Goal: Task Accomplishment & Management: Manage account settings

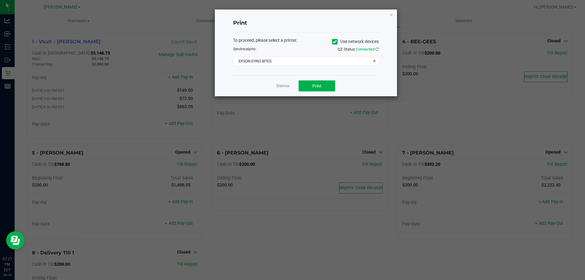
scroll to position [43, 0]
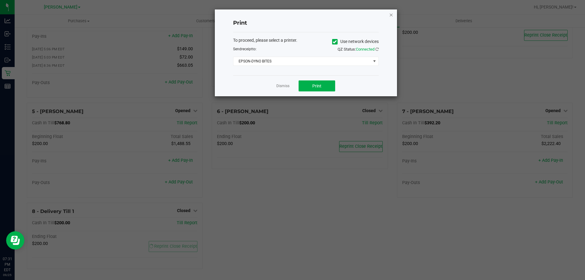
click at [393, 14] on icon "button" at bounding box center [391, 14] width 4 height 7
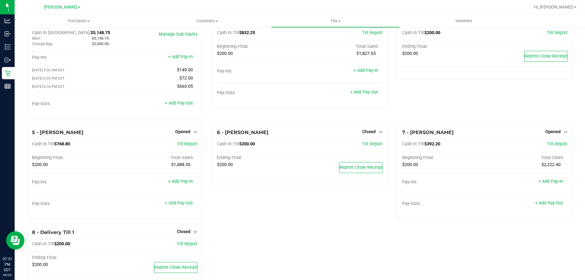
scroll to position [0, 0]
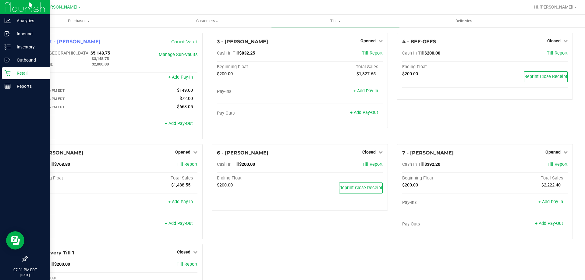
click at [12, 71] on p "Retail" at bounding box center [29, 72] width 37 height 7
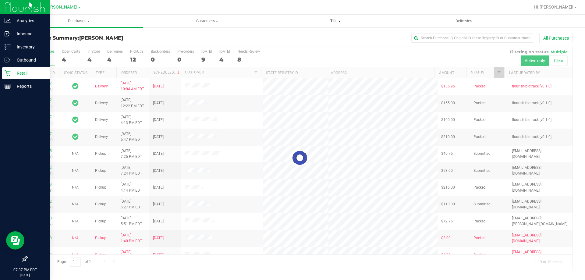
click at [336, 19] on span "Tills" at bounding box center [335, 20] width 128 height 5
click at [309, 35] on span "Manage tills" at bounding box center [291, 36] width 41 height 5
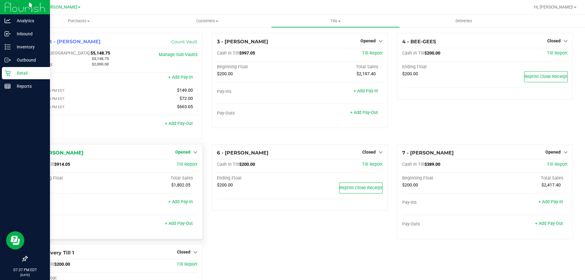
click at [184, 152] on span "Opened" at bounding box center [182, 152] width 15 height 5
click at [187, 166] on link "Close Till" at bounding box center [183, 164] width 16 height 5
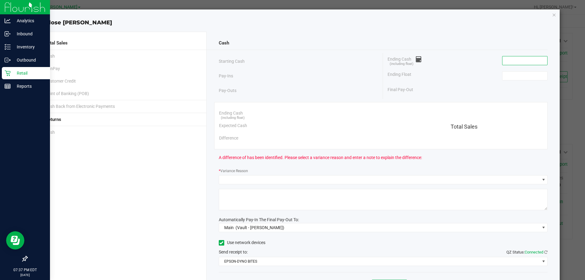
click at [518, 62] on input at bounding box center [524, 60] width 45 height 9
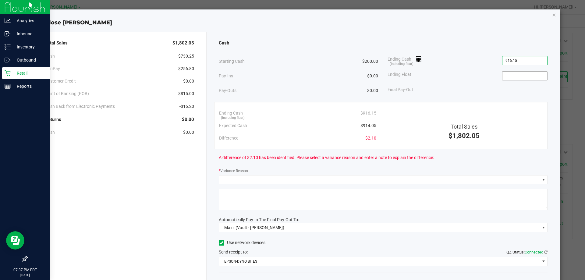
type input "$916.15"
click at [514, 76] on input at bounding box center [524, 76] width 45 height 9
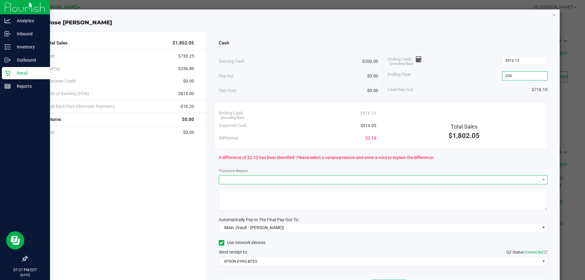
type input "$200.00"
click at [268, 182] on span at bounding box center [379, 179] width 321 height 9
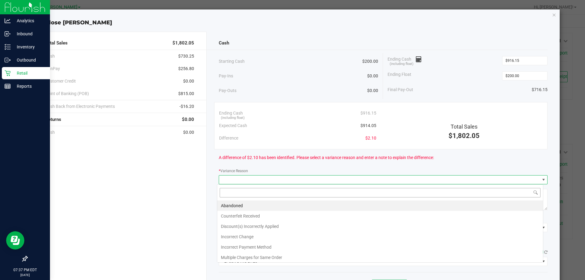
scroll to position [9, 326]
click at [252, 208] on li "Abandoned" at bounding box center [380, 205] width 326 height 10
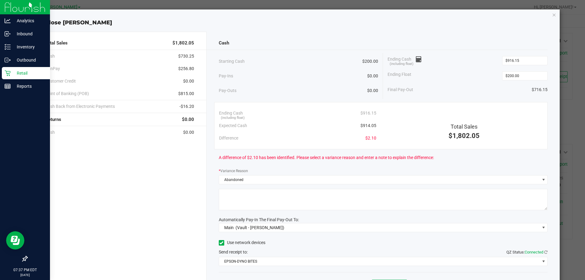
click at [256, 206] on textarea at bounding box center [383, 199] width 329 height 21
type textarea "A"
type textarea "I"
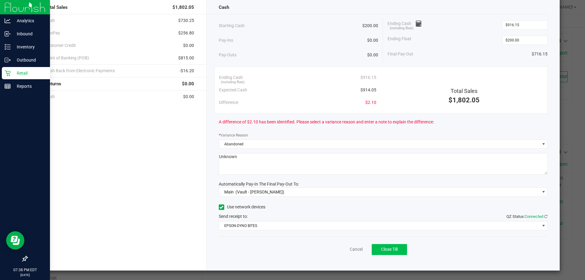
type textarea "Unknown"
click at [394, 249] on span "Close Till" at bounding box center [389, 249] width 16 height 5
click at [420, 250] on button "Reprint Closing Receipt" at bounding box center [399, 249] width 62 height 11
click at [338, 249] on link "Dismiss" at bounding box center [342, 249] width 15 height 6
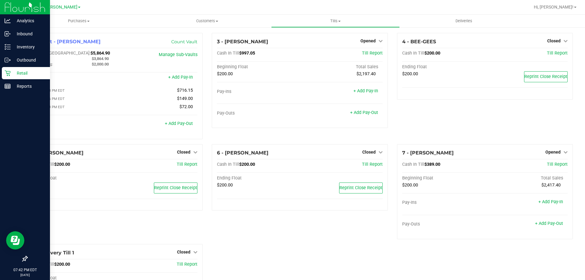
click at [17, 75] on p "Retail" at bounding box center [29, 72] width 37 height 7
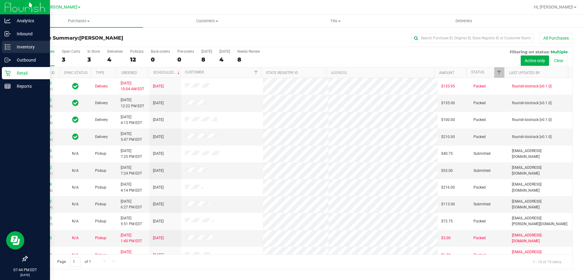
click at [26, 47] on p "Inventory" at bounding box center [29, 46] width 37 height 7
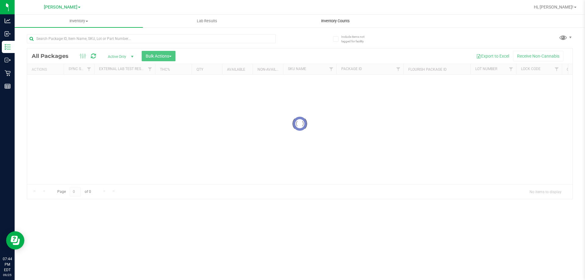
click at [323, 21] on span "Inventory Counts" at bounding box center [335, 20] width 45 height 5
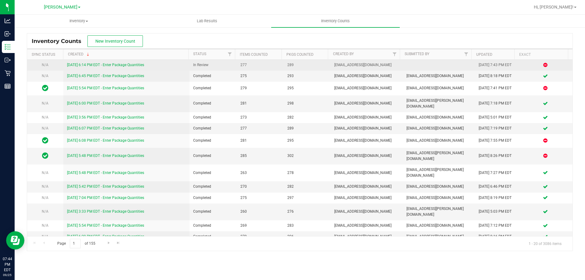
click at [138, 63] on link "[DATE] 6:14 PM EDT - Enter Package Quantities" at bounding box center [105, 65] width 77 height 4
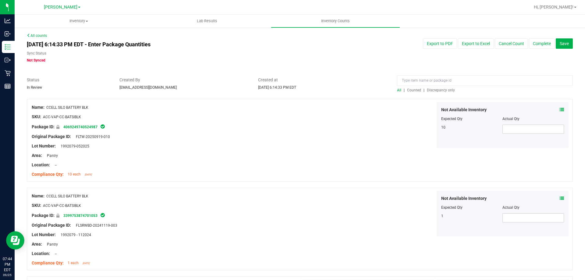
click at [433, 90] on span "Discrepancy only" at bounding box center [441, 90] width 28 height 4
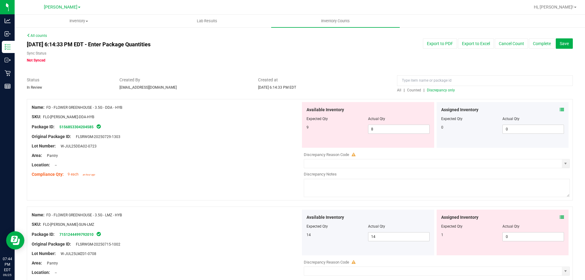
click at [560, 107] on span at bounding box center [562, 110] width 4 height 6
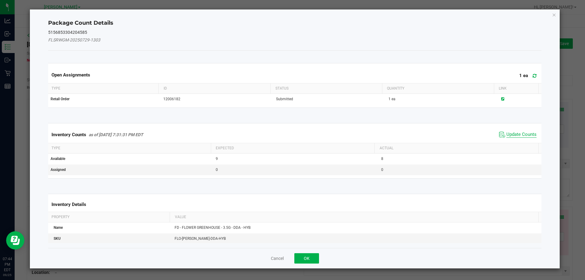
click at [523, 132] on span "Update Counts" at bounding box center [521, 135] width 30 height 6
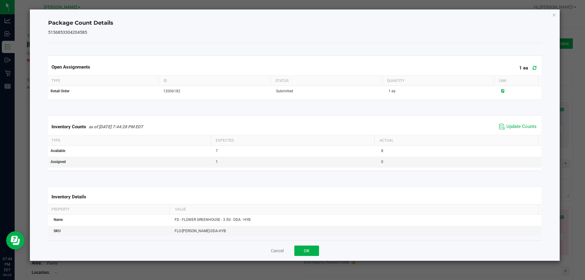
click at [520, 122] on div "Inventory Counts as of [DATE] 7:44:28 PM EDT Update Counts" at bounding box center [295, 126] width 496 height 16
click at [517, 124] on span "Update Counts" at bounding box center [521, 127] width 30 height 6
click at [309, 253] on button "OK" at bounding box center [306, 250] width 25 height 10
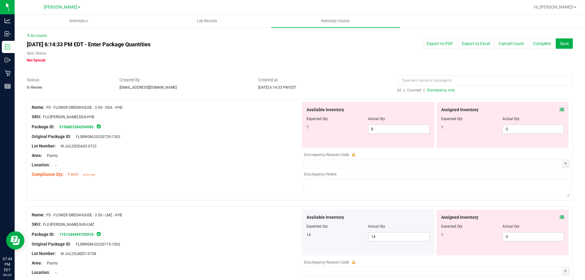
click at [559, 219] on div "Assigned Inventory Expected Qty Actual Qty 1 0 0" at bounding box center [502, 233] width 132 height 46
click at [560, 217] on icon at bounding box center [562, 217] width 4 height 4
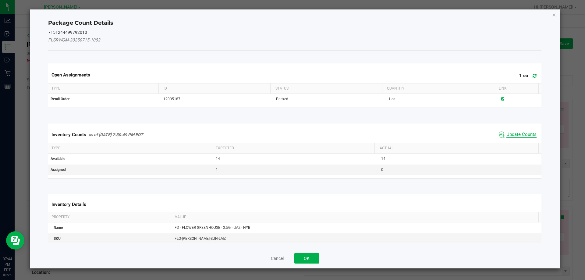
click at [521, 133] on span "Update Counts" at bounding box center [521, 135] width 30 height 6
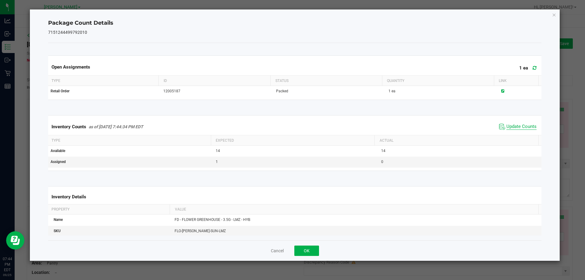
click at [514, 126] on span "Update Counts" at bounding box center [521, 127] width 30 height 6
click at [514, 126] on span "Update Counts" at bounding box center [521, 126] width 30 height 5
click at [314, 253] on button "OK" at bounding box center [306, 250] width 25 height 10
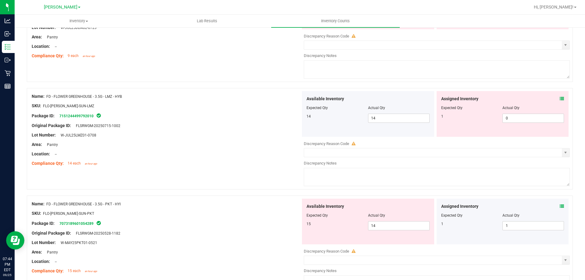
scroll to position [122, 0]
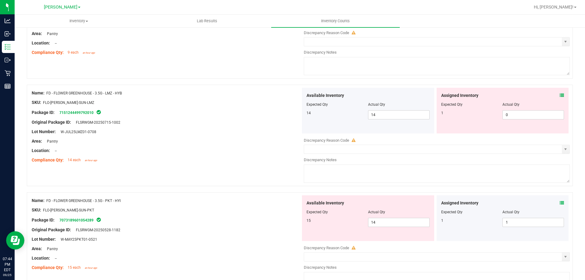
click at [560, 204] on icon at bounding box center [562, 203] width 4 height 4
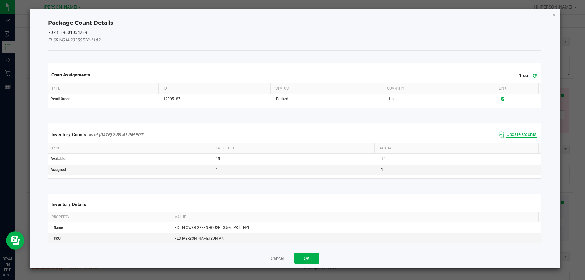
click at [524, 136] on span "Update Counts" at bounding box center [521, 135] width 30 height 6
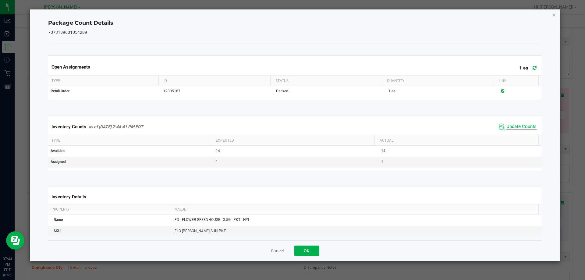
click at [522, 128] on span "Update Counts" at bounding box center [521, 127] width 30 height 6
drag, startPoint x: 302, startPoint y: 250, endPoint x: 357, endPoint y: 236, distance: 56.9
click at [302, 250] on button "OK" at bounding box center [306, 250] width 25 height 10
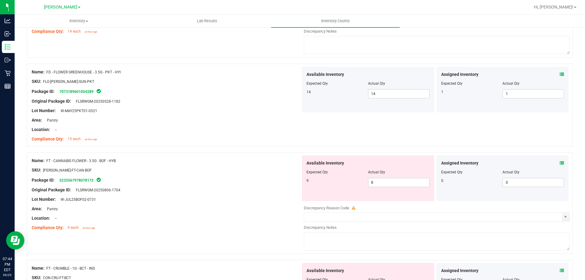
scroll to position [274, 0]
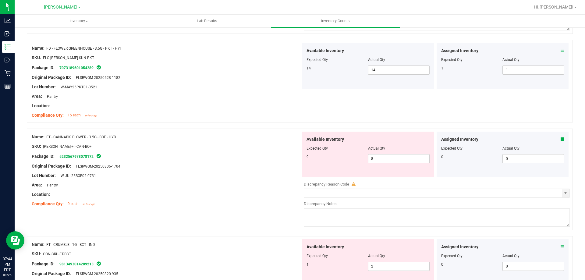
click at [560, 140] on icon at bounding box center [562, 139] width 4 height 4
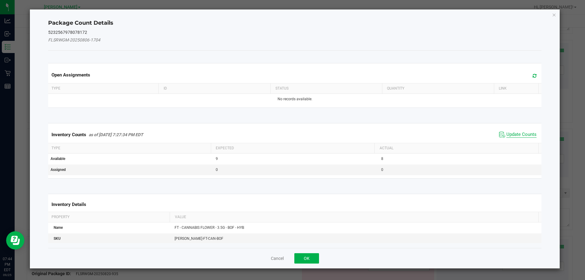
click at [510, 133] on span "Update Counts" at bounding box center [521, 135] width 30 height 6
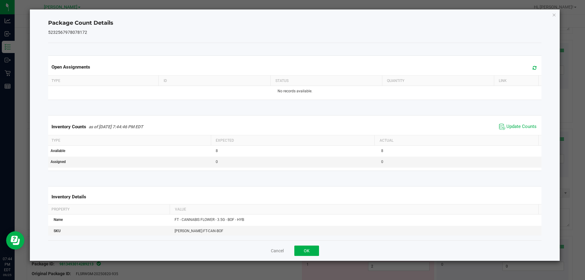
click at [500, 122] on span "Update Counts" at bounding box center [517, 126] width 41 height 9
click at [306, 253] on button "OK" at bounding box center [306, 250] width 25 height 10
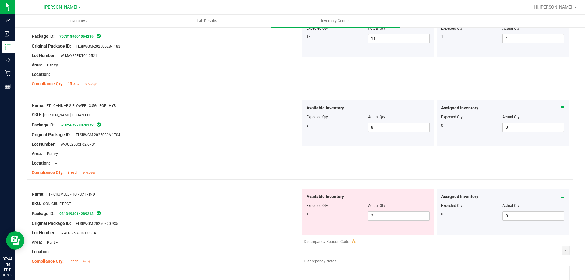
scroll to position [335, 0]
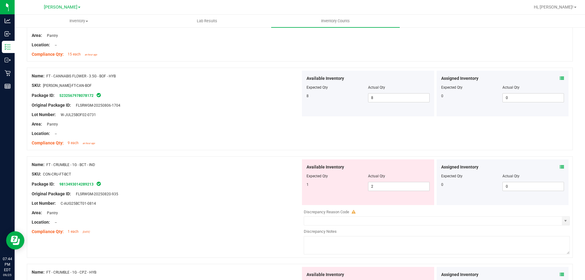
click at [560, 165] on icon at bounding box center [562, 167] width 4 height 4
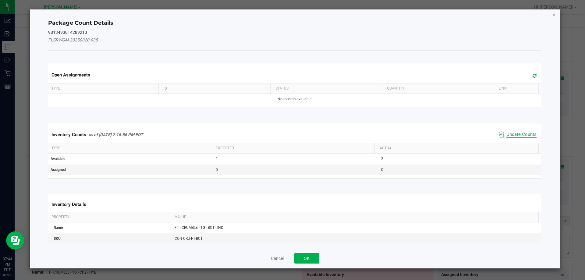
click at [528, 133] on span "Update Counts" at bounding box center [521, 135] width 30 height 6
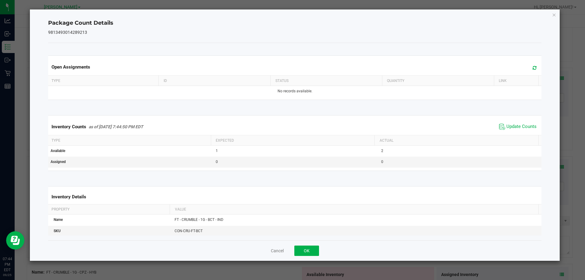
click at [527, 132] on div "Inventory Counts as of [DATE] 7:44:50 PM EDT Update Counts" at bounding box center [295, 126] width 496 height 16
click at [524, 126] on span "Update Counts" at bounding box center [521, 127] width 30 height 6
click at [298, 254] on button "OK" at bounding box center [306, 250] width 25 height 10
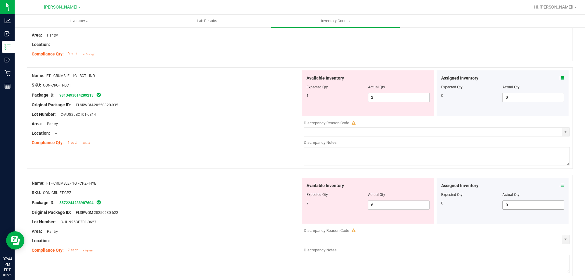
scroll to position [426, 0]
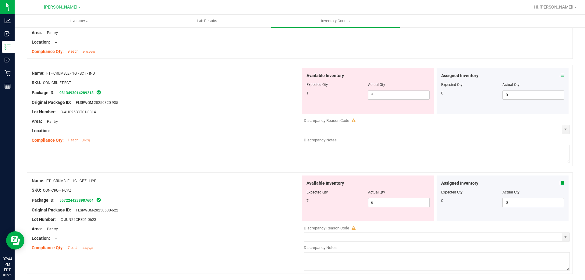
click at [560, 182] on icon at bounding box center [562, 183] width 4 height 4
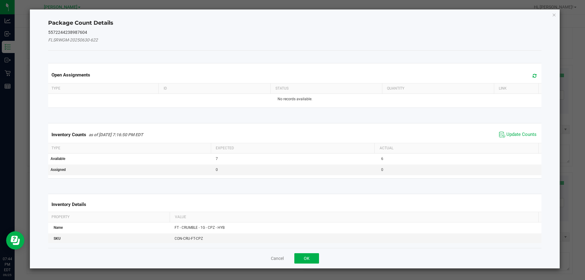
click at [505, 129] on div "Inventory Counts as of [DATE] 7:16:50 PM EDT Update Counts" at bounding box center [295, 134] width 496 height 16
click at [506, 136] on span "Update Counts" at bounding box center [521, 135] width 30 height 6
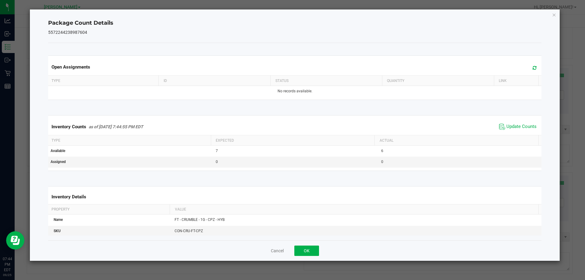
click at [506, 131] on span "Update Counts" at bounding box center [517, 126] width 41 height 9
drag, startPoint x: 300, startPoint y: 257, endPoint x: 302, endPoint y: 253, distance: 4.9
click at [302, 254] on div "Cancel OK" at bounding box center [294, 250] width 493 height 20
click at [304, 252] on button "OK" at bounding box center [306, 250] width 25 height 10
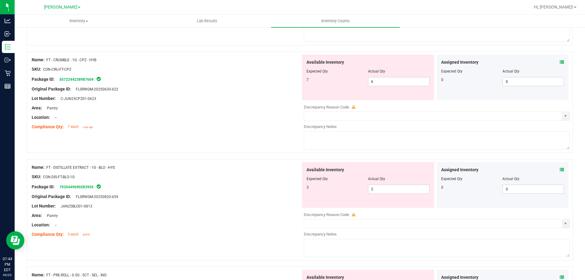
scroll to position [548, 0]
click at [560, 170] on icon at bounding box center [562, 169] width 4 height 4
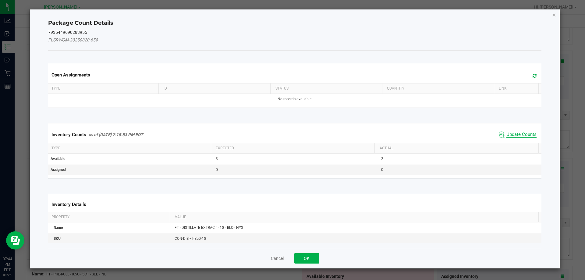
click at [517, 135] on span "Update Counts" at bounding box center [521, 135] width 30 height 6
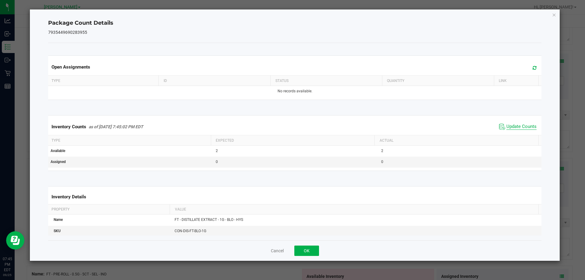
click at [514, 124] on span "Update Counts" at bounding box center [521, 127] width 30 height 6
click at [309, 245] on div "Cancel OK" at bounding box center [294, 250] width 493 height 20
drag, startPoint x: 299, startPoint y: 251, endPoint x: 316, endPoint y: 245, distance: 17.6
click at [301, 251] on button "OK" at bounding box center [306, 250] width 25 height 10
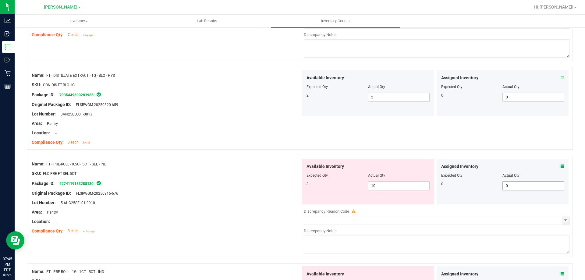
scroll to position [640, 0]
click at [560, 165] on icon at bounding box center [562, 166] width 4 height 4
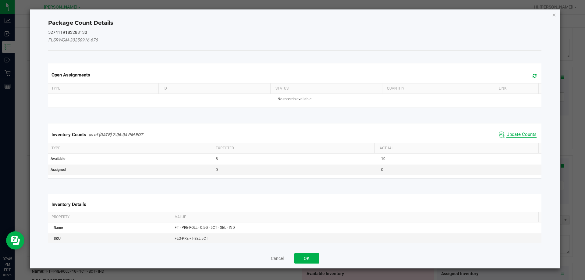
click at [506, 132] on span "Update Counts" at bounding box center [521, 135] width 30 height 6
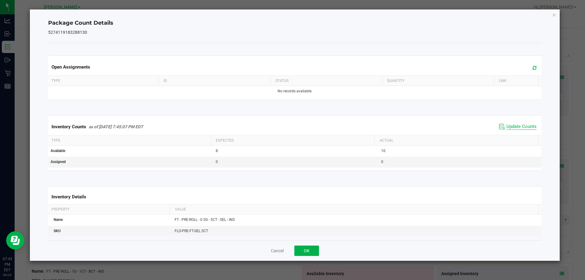
click at [505, 132] on div "Inventory Counts as of [DATE] 7:45:07 PM EDT Update Counts" at bounding box center [295, 126] width 496 height 16
click at [309, 251] on button "OK" at bounding box center [306, 250] width 25 height 10
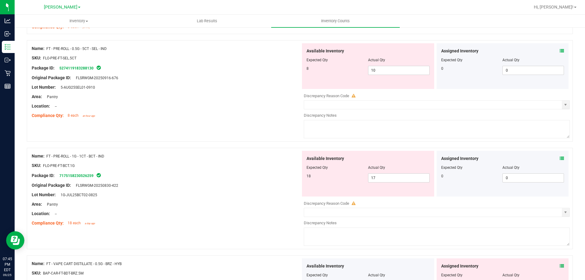
scroll to position [761, 0]
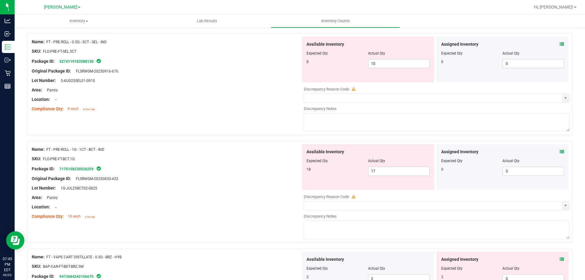
click at [560, 153] on icon at bounding box center [562, 152] width 4 height 4
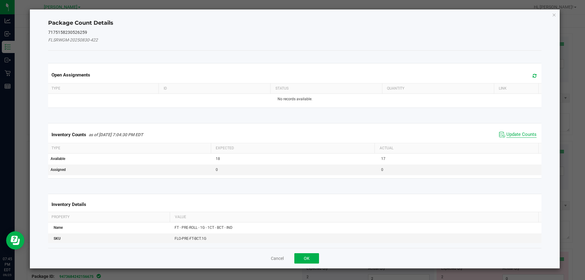
click at [506, 134] on span "Update Counts" at bounding box center [521, 135] width 30 height 6
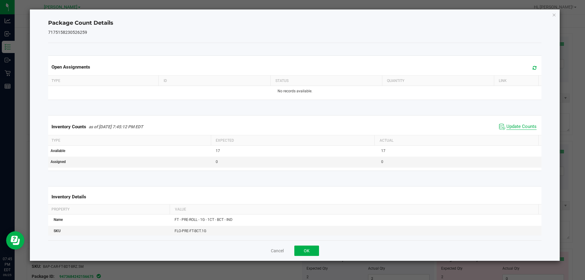
click at [506, 126] on span "Update Counts" at bounding box center [521, 127] width 30 height 6
click at [303, 253] on button "OK" at bounding box center [306, 250] width 25 height 10
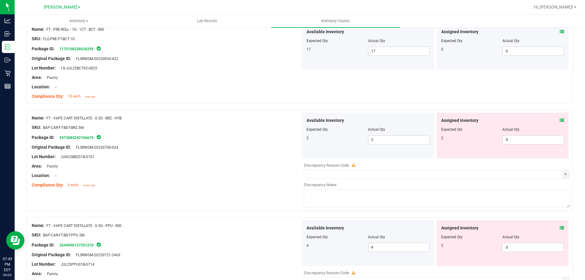
scroll to position [883, 0]
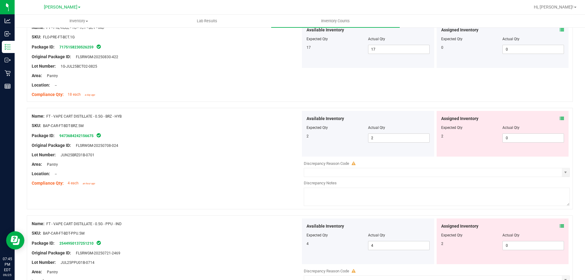
click at [560, 117] on icon at bounding box center [562, 118] width 4 height 4
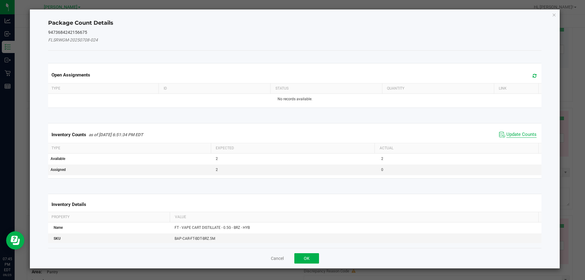
click at [509, 132] on span "Update Counts" at bounding box center [521, 135] width 30 height 6
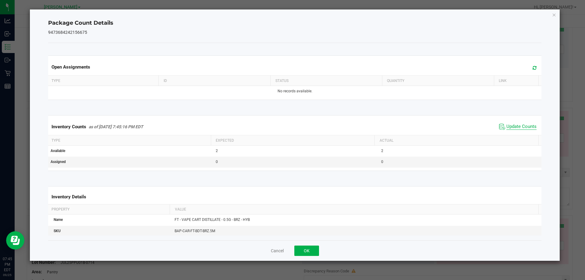
click at [509, 132] on div "Inventory Counts as of [DATE] 7:45:16 PM EDT Update Counts" at bounding box center [295, 126] width 496 height 16
click at [296, 256] on div "Cancel OK" at bounding box center [294, 250] width 493 height 20
click at [303, 251] on button "OK" at bounding box center [306, 250] width 25 height 10
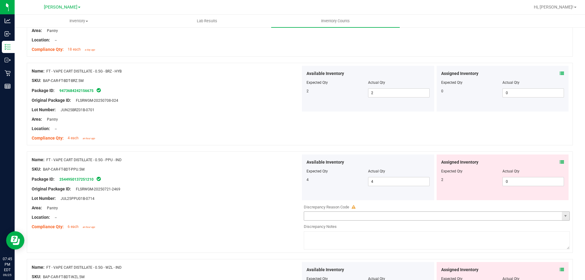
scroll to position [944, 0]
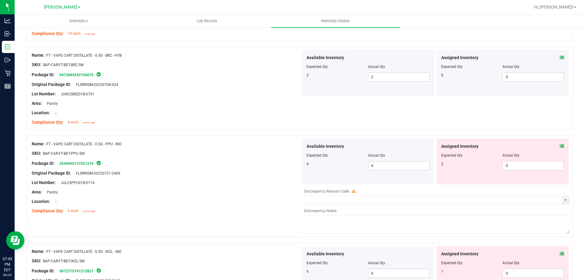
click at [560, 146] on icon at bounding box center [562, 146] width 4 height 4
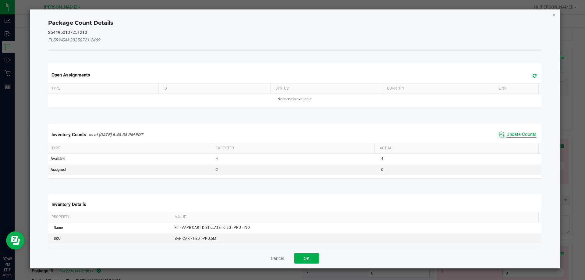
click at [506, 132] on span "Update Counts" at bounding box center [521, 135] width 30 height 6
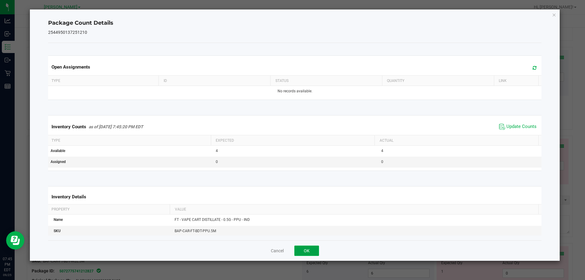
click at [317, 252] on button "OK" at bounding box center [306, 250] width 25 height 10
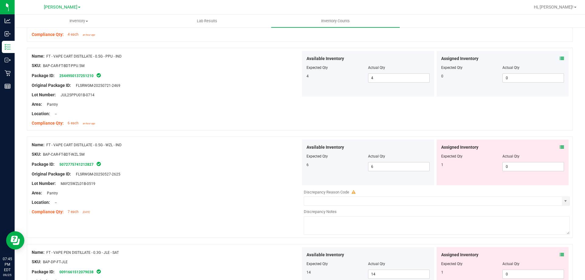
scroll to position [1036, 0]
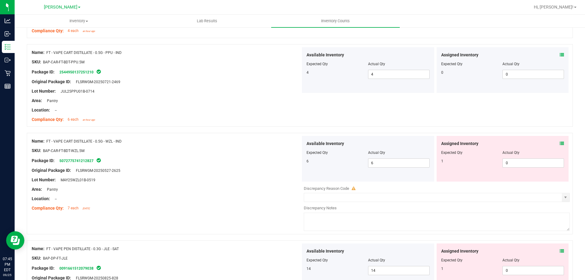
click at [560, 143] on icon at bounding box center [562, 143] width 4 height 4
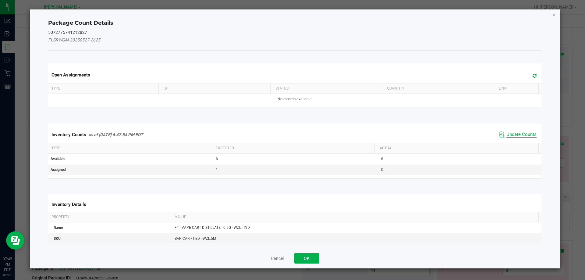
click at [507, 135] on span "Update Counts" at bounding box center [521, 135] width 30 height 6
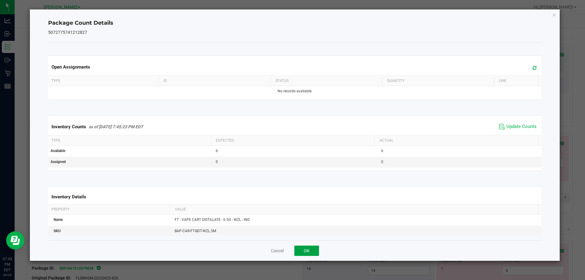
click at [305, 253] on button "OK" at bounding box center [306, 250] width 25 height 10
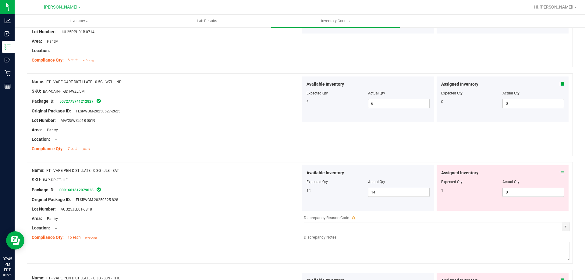
scroll to position [1096, 0]
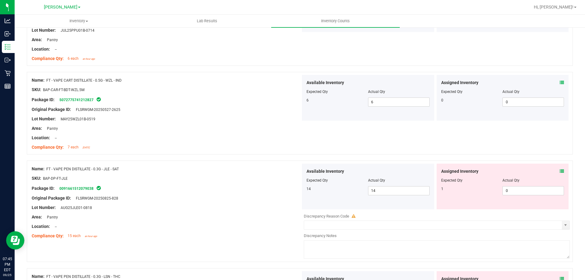
click at [560, 172] on icon at bounding box center [562, 171] width 4 height 4
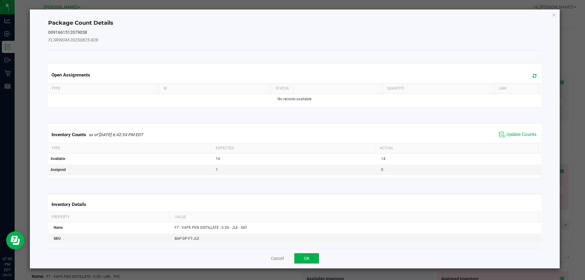
click at [513, 138] on span "Update Counts" at bounding box center [517, 134] width 41 height 9
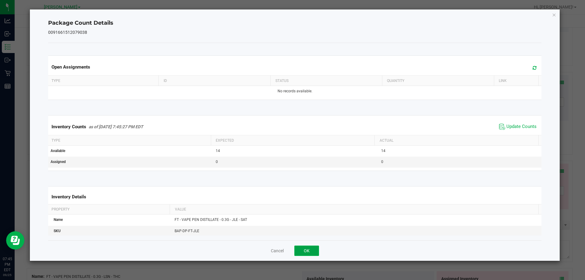
click at [302, 248] on button "OK" at bounding box center [306, 250] width 25 height 10
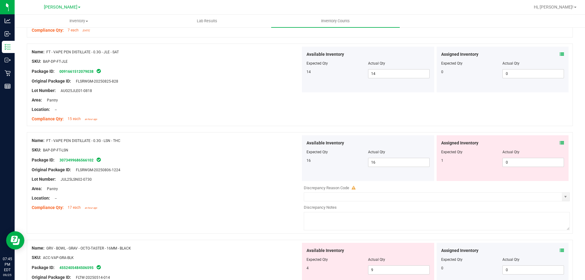
scroll to position [1218, 0]
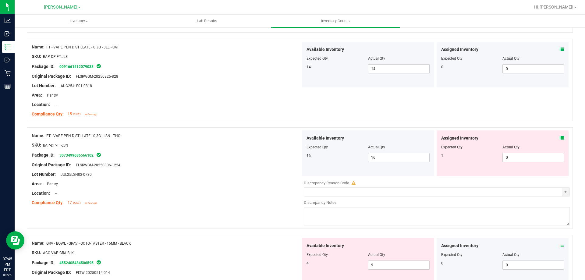
click at [560, 140] on span at bounding box center [562, 138] width 4 height 6
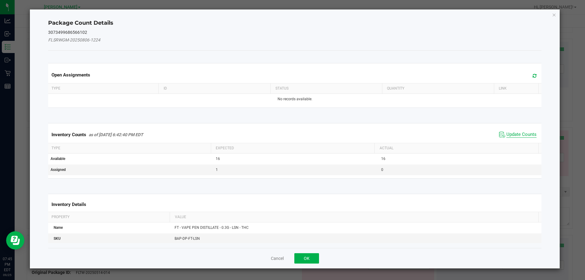
click at [527, 134] on span "Update Counts" at bounding box center [521, 135] width 30 height 6
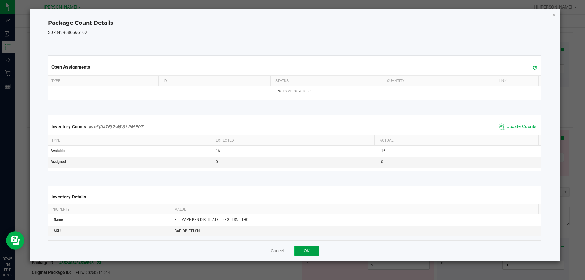
click at [313, 249] on button "OK" at bounding box center [306, 250] width 25 height 10
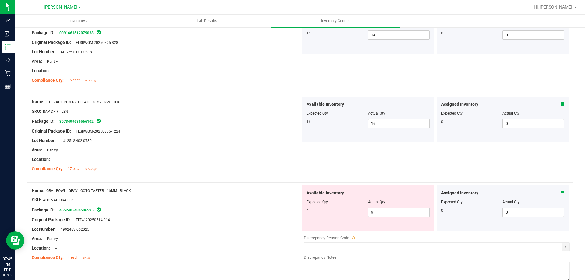
scroll to position [1279, 0]
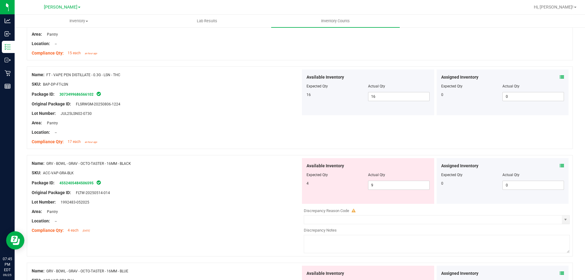
click at [560, 166] on icon at bounding box center [562, 166] width 4 height 4
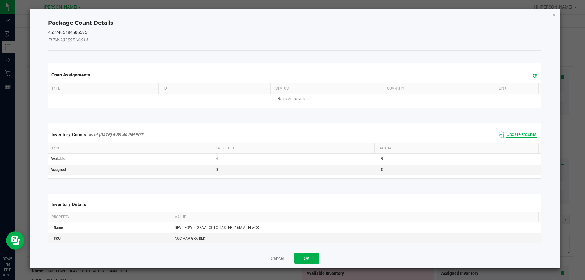
click at [520, 136] on span "Update Counts" at bounding box center [521, 135] width 30 height 6
click at [509, 130] on span "Update Counts" at bounding box center [518, 134] width 39 height 9
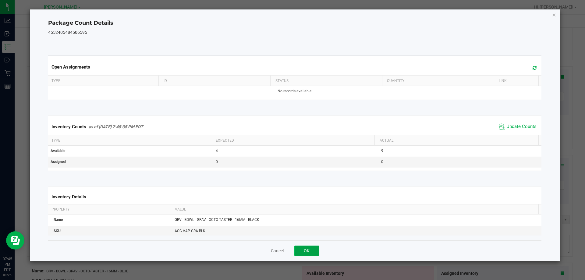
click at [314, 248] on button "OK" at bounding box center [306, 250] width 25 height 10
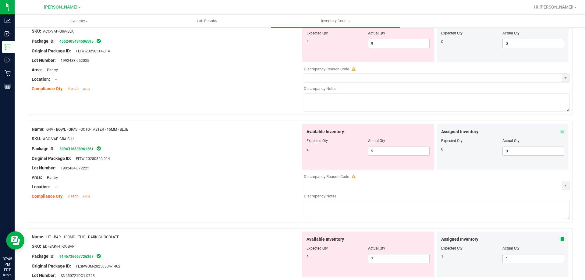
scroll to position [1432, 0]
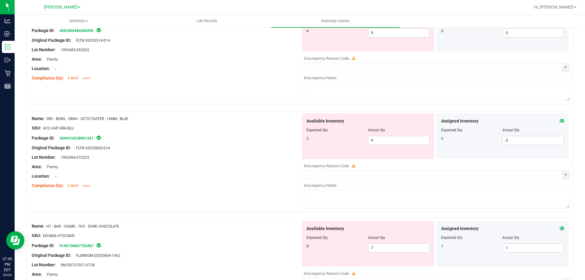
click at [560, 121] on icon at bounding box center [562, 121] width 4 height 4
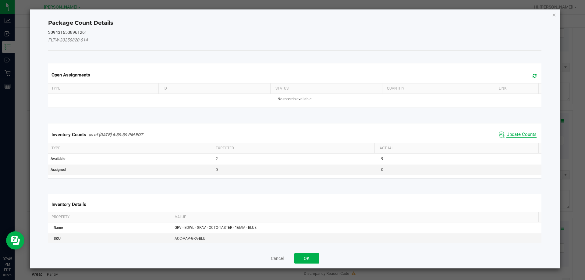
click at [525, 133] on span "Update Counts" at bounding box center [521, 135] width 30 height 6
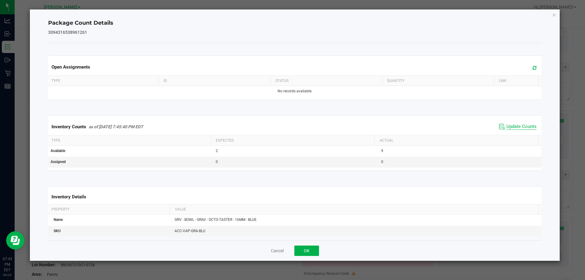
click at [528, 126] on span "Update Counts" at bounding box center [521, 127] width 30 height 6
click at [309, 250] on button "OK" at bounding box center [306, 250] width 25 height 10
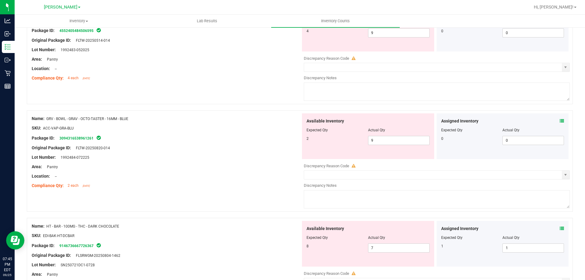
scroll to position [1462, 0]
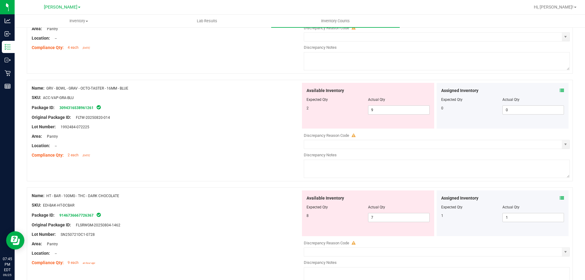
click at [560, 197] on icon at bounding box center [562, 198] width 4 height 4
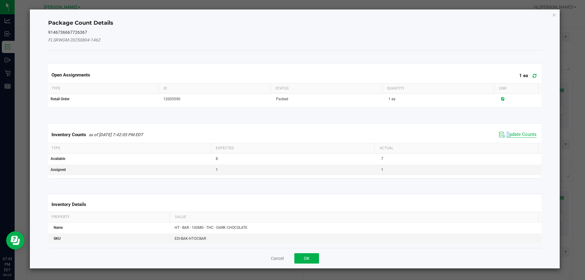
click at [506, 137] on span "Update Counts" at bounding box center [521, 135] width 30 height 6
click at [507, 131] on span "Update Counts" at bounding box center [518, 134] width 39 height 9
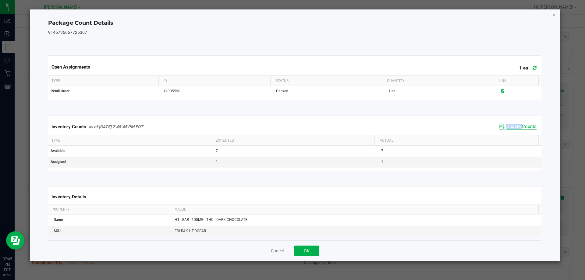
click at [507, 131] on span "Update Counts" at bounding box center [517, 126] width 41 height 9
click at [315, 244] on div "Cancel OK" at bounding box center [294, 250] width 493 height 20
click at [315, 250] on button "OK" at bounding box center [306, 250] width 25 height 10
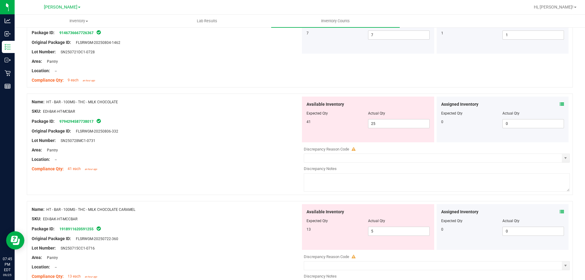
scroll to position [1645, 0]
click at [560, 103] on icon at bounding box center [562, 104] width 4 height 4
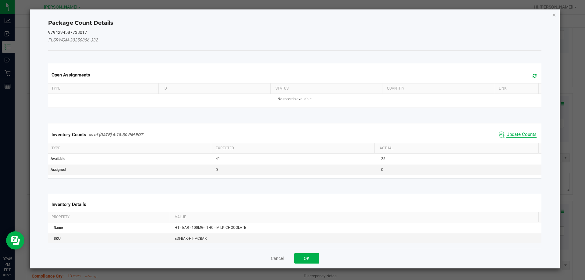
click at [515, 135] on span "Update Counts" at bounding box center [521, 135] width 30 height 6
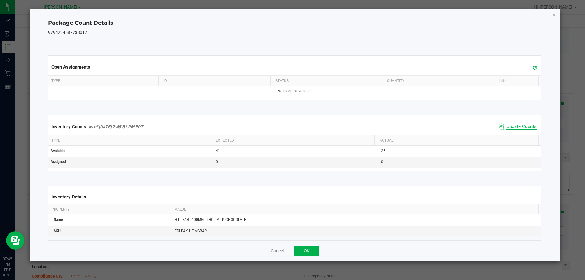
click at [515, 127] on span "Update Counts" at bounding box center [521, 127] width 30 height 6
drag, startPoint x: 302, startPoint y: 251, endPoint x: 306, endPoint y: 244, distance: 7.8
click at [303, 251] on button "OK" at bounding box center [306, 250] width 25 height 10
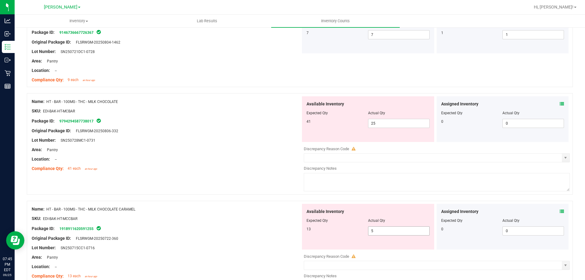
scroll to position [1675, 0]
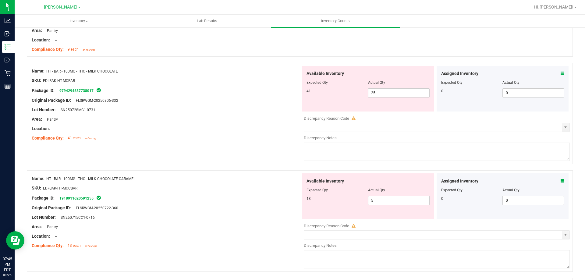
click at [560, 182] on icon at bounding box center [562, 181] width 4 height 4
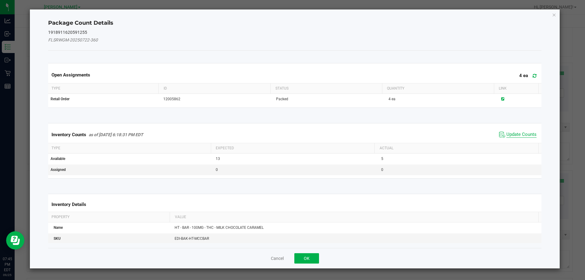
click at [506, 133] on span "Update Counts" at bounding box center [521, 135] width 30 height 6
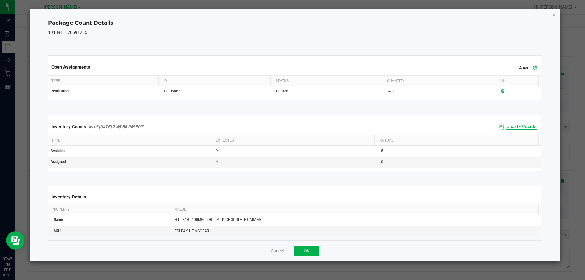
click at [507, 130] on span "Update Counts" at bounding box center [521, 127] width 30 height 6
click at [309, 251] on button "OK" at bounding box center [306, 250] width 25 height 10
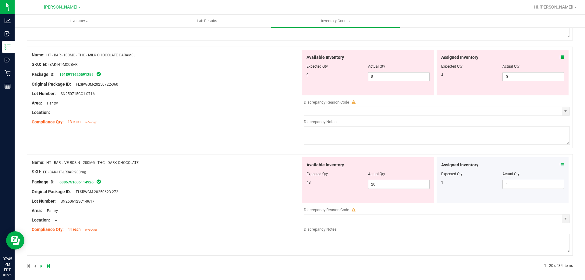
scroll to position [1801, 0]
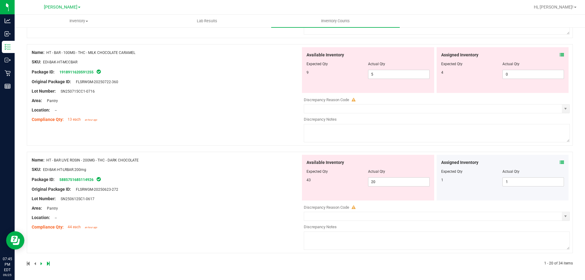
click at [554, 161] on div "Assigned Inventory" at bounding box center [502, 162] width 123 height 6
click at [560, 162] on div "Assigned Inventory Expected Qty Actual Qty 1 1 1" at bounding box center [502, 178] width 132 height 46
click at [560, 163] on icon at bounding box center [562, 162] width 4 height 4
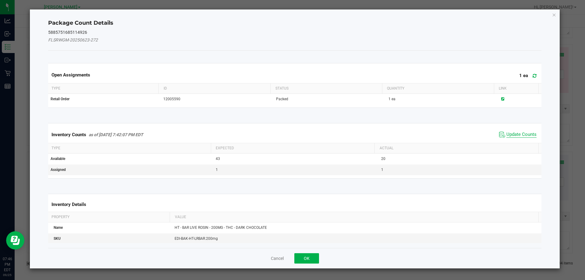
click at [507, 132] on span "Update Counts" at bounding box center [521, 135] width 30 height 6
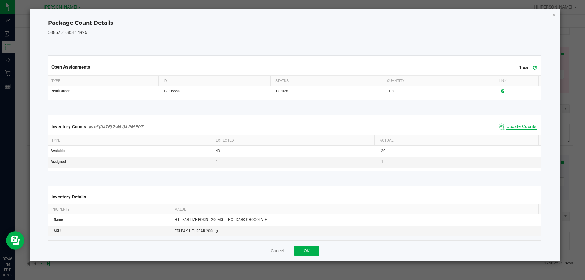
click at [508, 124] on span "Update Counts" at bounding box center [521, 127] width 30 height 6
click at [311, 249] on button "OK" at bounding box center [306, 250] width 25 height 10
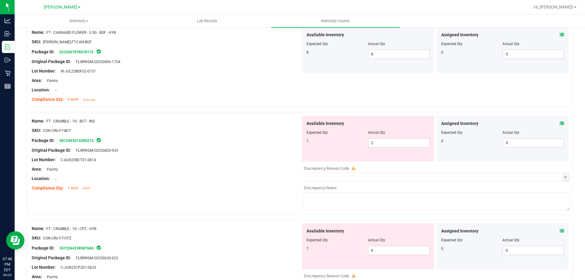
scroll to position [0, 0]
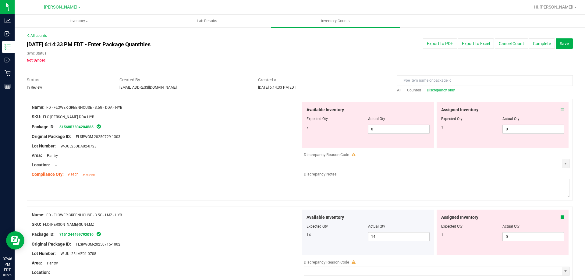
click at [412, 90] on span "Counted" at bounding box center [414, 90] width 14 height 4
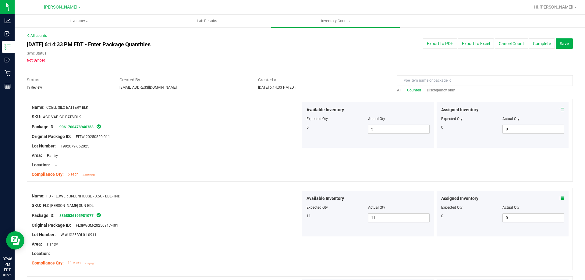
click at [435, 90] on span "Discrepancy only" at bounding box center [441, 90] width 28 height 4
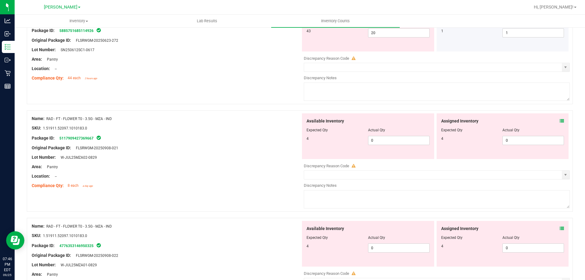
scroll to position [1083, 0]
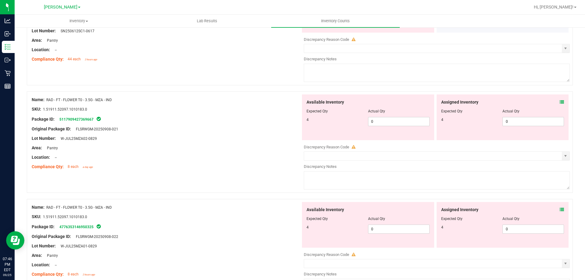
click at [384, 126] on div "Available Inventory Expected Qty Actual Qty 4 0 0" at bounding box center [368, 117] width 132 height 46
drag, startPoint x: 386, startPoint y: 122, endPoint x: 344, endPoint y: 122, distance: 41.1
click at [334, 124] on div "4 0 0" at bounding box center [367, 121] width 123 height 9
type input "4"
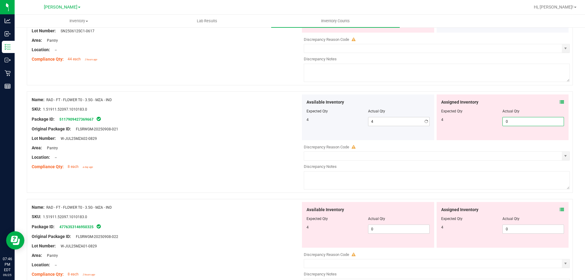
drag, startPoint x: 534, startPoint y: 122, endPoint x: 363, endPoint y: 126, distance: 170.6
click at [365, 125] on div "Available Inventory Expected Qty Actual Qty 4 4 4 0 0" at bounding box center [435, 117] width 269 height 46
type input "4"
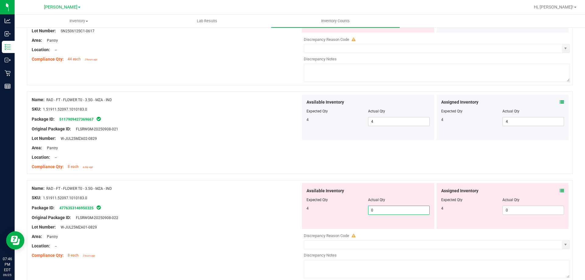
drag, startPoint x: 376, startPoint y: 226, endPoint x: 336, endPoint y: 224, distance: 40.6
click at [336, 224] on div "Available Inventory Expected Qty Actual Qty 4 0 0" at bounding box center [368, 206] width 132 height 46
type input "4"
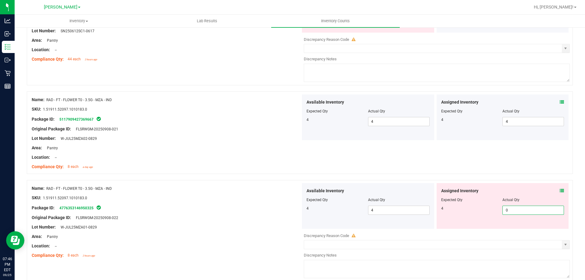
drag, startPoint x: 521, startPoint y: 208, endPoint x: 493, endPoint y: 212, distance: 28.3
click at [494, 211] on div "4 0 0" at bounding box center [502, 210] width 123 height 9
type input "4"
click at [535, 175] on div at bounding box center [300, 177] width 546 height 6
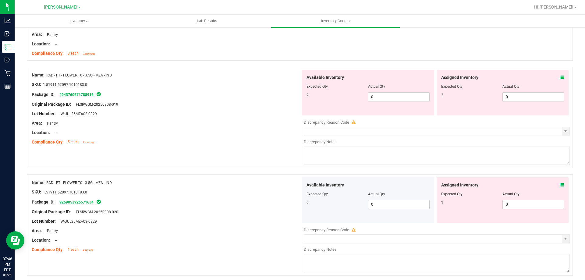
scroll to position [1317, 0]
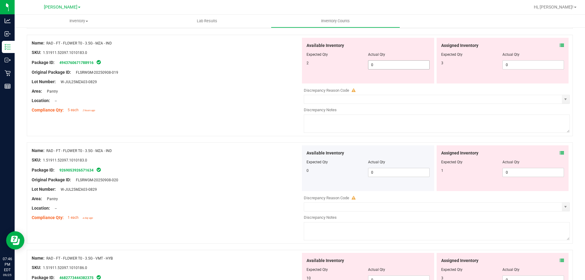
drag, startPoint x: 385, startPoint y: 69, endPoint x: 376, endPoint y: 65, distance: 9.4
click at [376, 68] on span "0 0" at bounding box center [399, 64] width 62 height 9
drag, startPoint x: 380, startPoint y: 64, endPoint x: 358, endPoint y: 64, distance: 21.6
click at [358, 64] on div "2 0 0" at bounding box center [367, 64] width 123 height 9
type input "2"
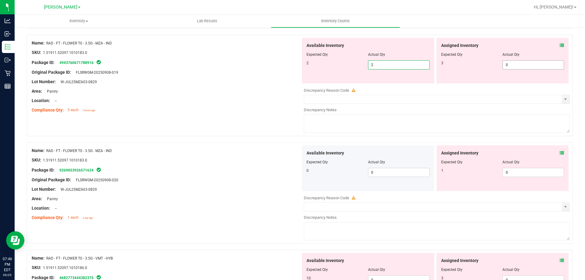
type input "2"
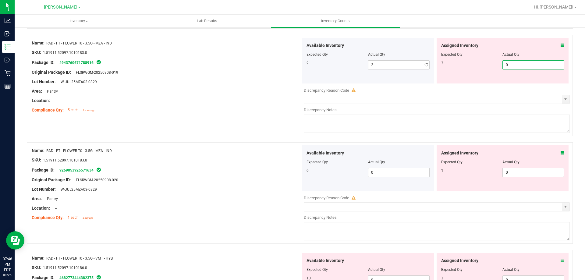
drag, startPoint x: 504, startPoint y: 64, endPoint x: 468, endPoint y: 70, distance: 36.8
click at [468, 70] on div "Assigned Inventory Expected Qty Actual Qty 3 0 0" at bounding box center [502, 61] width 132 height 46
type input "3"
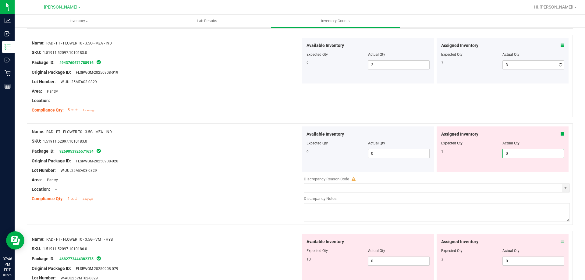
drag, startPoint x: 493, startPoint y: 169, endPoint x: 467, endPoint y: 168, distance: 26.5
click at [467, 168] on div "Assigned Inventory Expected Qty Actual Qty 1 0 0" at bounding box center [502, 149] width 132 height 46
type input "1"
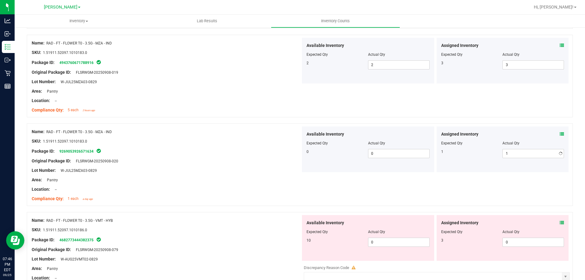
click at [207, 192] on div "Location: --" at bounding box center [166, 189] width 269 height 6
drag, startPoint x: 386, startPoint y: 243, endPoint x: 356, endPoint y: 241, distance: 29.9
click at [337, 244] on div "10 0 0" at bounding box center [367, 242] width 123 height 9
type input "10"
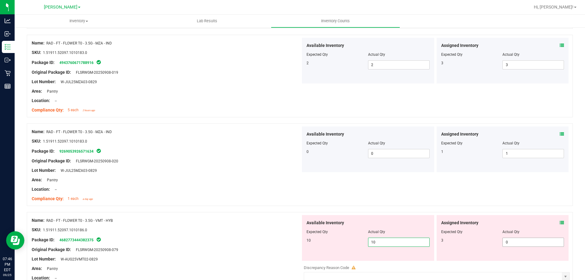
drag, startPoint x: 475, startPoint y: 243, endPoint x: 453, endPoint y: 243, distance: 21.6
click at [455, 243] on div "3 0 0" at bounding box center [502, 242] width 123 height 9
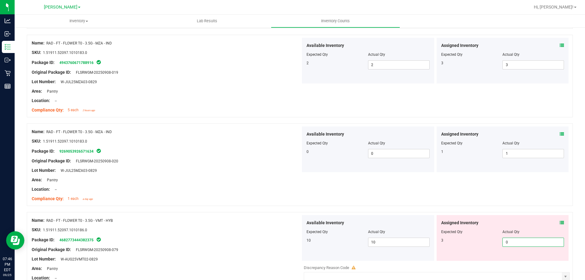
type input "3"
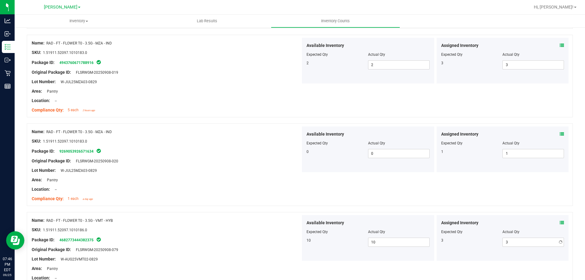
click at [247, 230] on div "SKU: 1.51911.52097.1010186.0" at bounding box center [166, 230] width 269 height 6
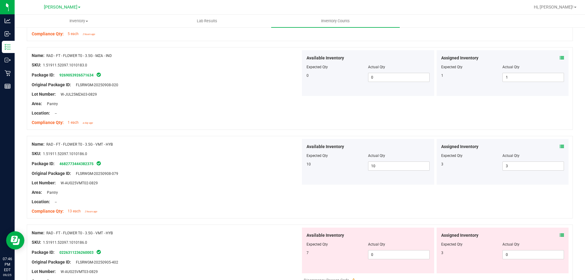
scroll to position [1408, 0]
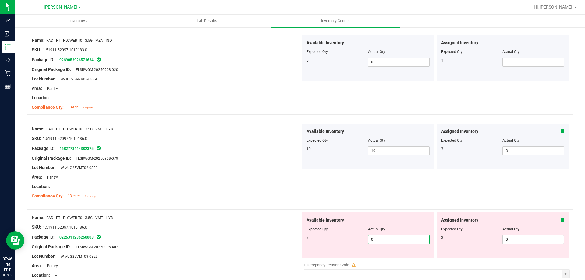
drag, startPoint x: 383, startPoint y: 236, endPoint x: 323, endPoint y: 244, distance: 60.9
click at [321, 246] on div "Available Inventory Expected Qty Actual Qty 7 0 0" at bounding box center [368, 235] width 132 height 46
type input "7"
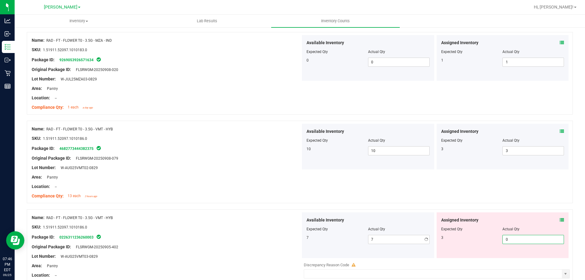
drag, startPoint x: 512, startPoint y: 240, endPoint x: 470, endPoint y: 238, distance: 42.4
click at [460, 240] on div "3 0 0" at bounding box center [502, 239] width 123 height 9
type input "3"
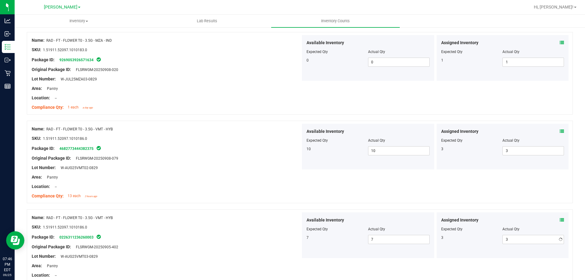
click at [497, 197] on div "Name: RAD - FT - FLOWER T0 - 3.5G - VMT - HYB SKU: 1.51911.52097.1010186.0 Pack…" at bounding box center [300, 162] width 546 height 83
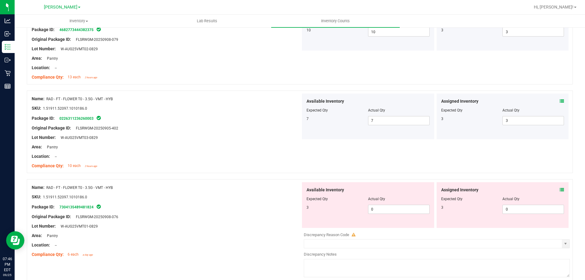
scroll to position [1530, 0]
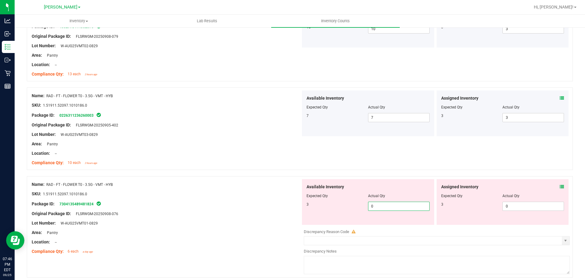
drag, startPoint x: 396, startPoint y: 205, endPoint x: 348, endPoint y: 207, distance: 48.8
click at [348, 207] on div "3 0 0" at bounding box center [367, 206] width 123 height 9
type input "3"
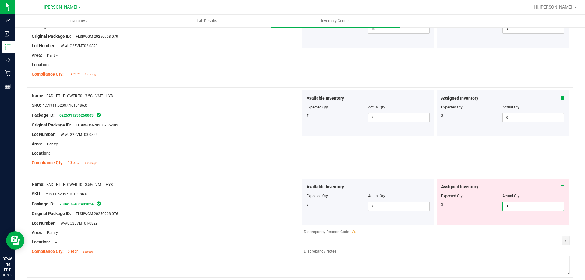
drag, startPoint x: 523, startPoint y: 207, endPoint x: 468, endPoint y: 198, distance: 56.4
click at [458, 206] on div "3 0 0" at bounding box center [502, 206] width 123 height 9
type input "3"
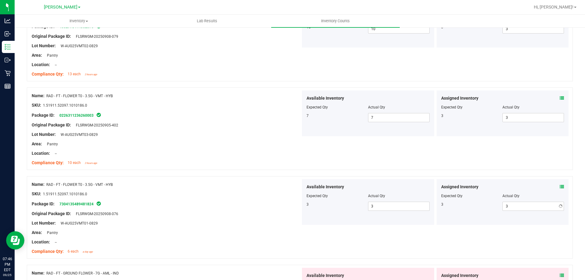
click at [476, 172] on div at bounding box center [300, 173] width 546 height 6
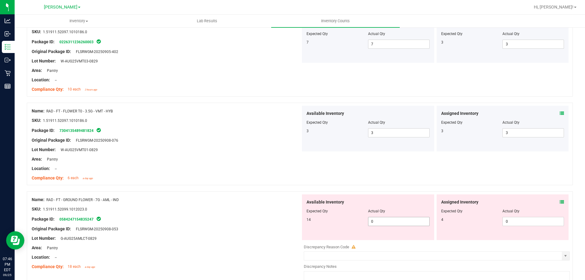
scroll to position [1621, 0]
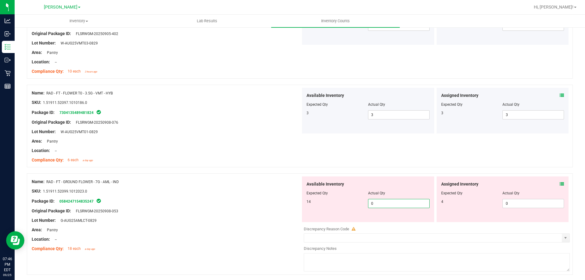
drag, startPoint x: 395, startPoint y: 204, endPoint x: 341, endPoint y: 204, distance: 54.2
click at [341, 204] on div "14 0 0" at bounding box center [367, 203] width 123 height 9
type input "14"
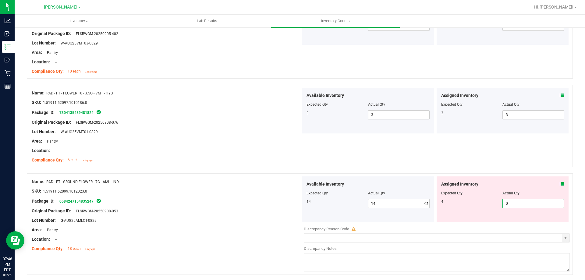
drag, startPoint x: 526, startPoint y: 203, endPoint x: 437, endPoint y: 181, distance: 91.6
click at [420, 200] on div "Available Inventory Expected Qty Actual Qty 14 14 14 0 0" at bounding box center [435, 199] width 269 height 46
type input "4"
click at [449, 154] on div "Name: RAD - FT - FLOWER T0 - 3.5G - VMT - HYB SKU: 1.51911.52097.1010186.0 Pack…" at bounding box center [300, 126] width 546 height 83
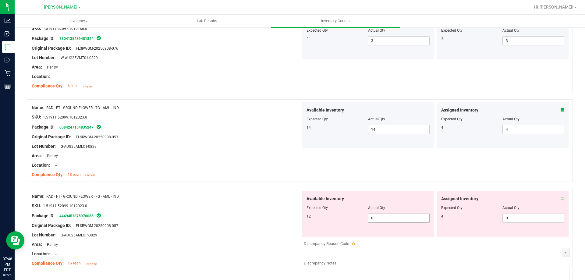
scroll to position [1713, 0]
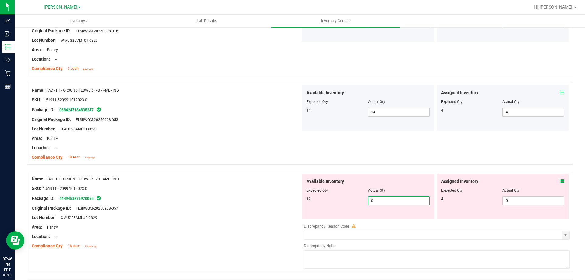
drag, startPoint x: 395, startPoint y: 202, endPoint x: 340, endPoint y: 199, distance: 55.2
click at [341, 201] on div "12 0 0" at bounding box center [367, 200] width 123 height 9
type input "12"
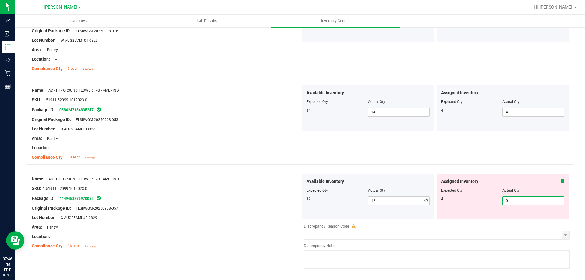
drag, startPoint x: 525, startPoint y: 203, endPoint x: 476, endPoint y: 208, distance: 48.9
click at [478, 208] on div "Assigned Inventory Expected Qty Actual Qty 4 0 0" at bounding box center [502, 197] width 132 height 46
type input "4"
click at [476, 172] on div "Name: RAD - FT - GROUND FLOWER - 7G - AML - IND SKU: 1.51911.52099.1012023.0 Pa…" at bounding box center [300, 221] width 546 height 101
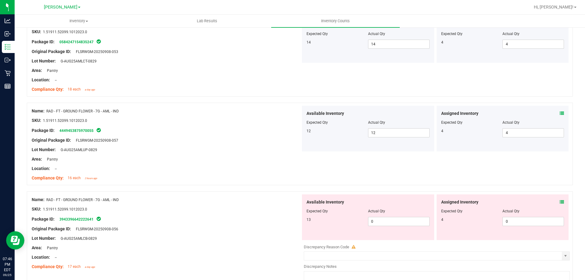
scroll to position [1804, 0]
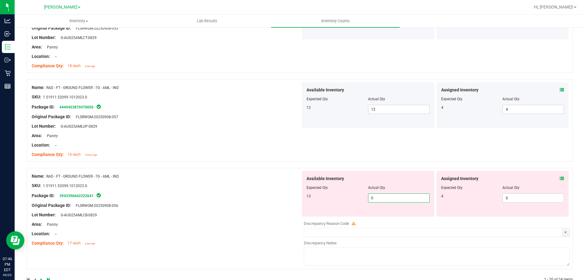
drag, startPoint x: 381, startPoint y: 202, endPoint x: 329, endPoint y: 194, distance: 52.7
click at [329, 196] on div "13 0 0" at bounding box center [367, 197] width 123 height 9
type input "13"
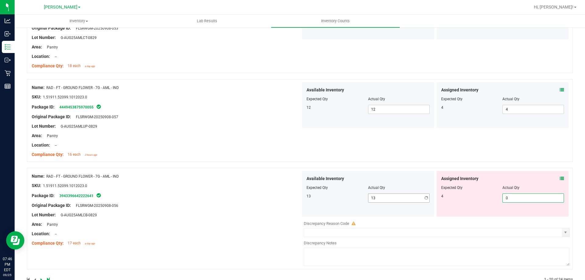
type input "4"
drag, startPoint x: 531, startPoint y: 194, endPoint x: 412, endPoint y: 192, distance: 119.1
click at [412, 193] on div "Available Inventory Expected Qty Actual Qty 13 13 13 0 4" at bounding box center [435, 194] width 269 height 46
type input "4"
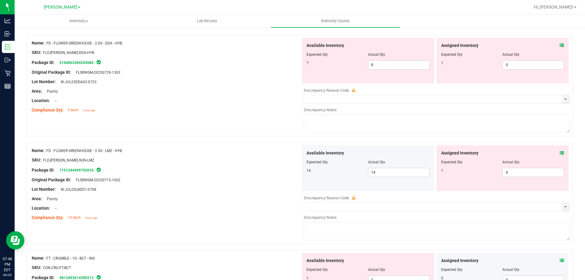
scroll to position [0, 0]
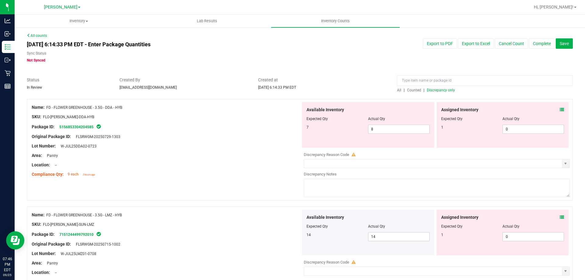
click at [410, 91] on span "Counted" at bounding box center [414, 90] width 14 height 4
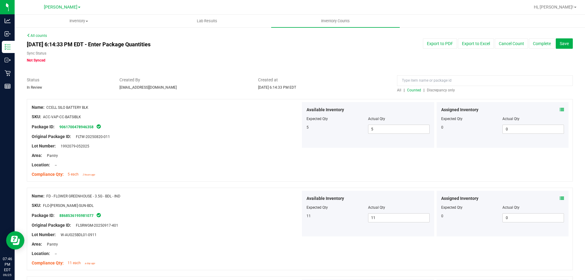
click at [437, 90] on span "Discrepancy only" at bounding box center [441, 90] width 28 height 4
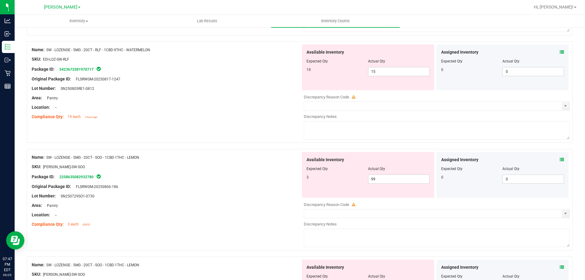
scroll to position [1135, 0]
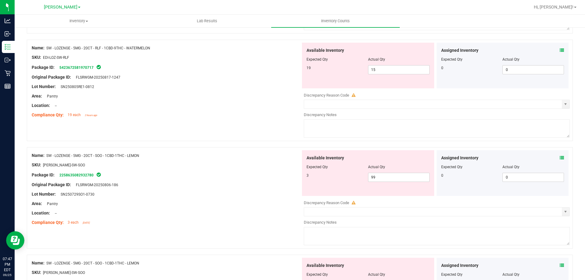
click at [560, 158] on icon at bounding box center [562, 158] width 4 height 4
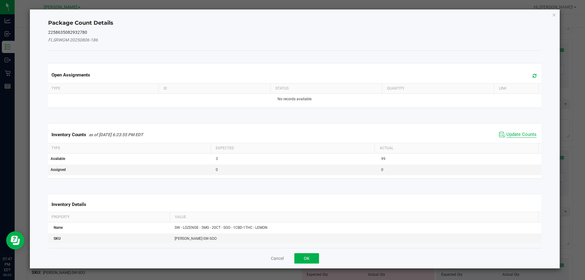
click at [512, 135] on span "Update Counts" at bounding box center [521, 135] width 30 height 6
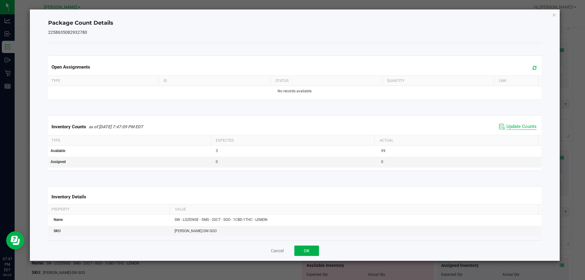
click at [512, 127] on span "Update Counts" at bounding box center [521, 127] width 30 height 6
click at [512, 127] on span "Update Counts" at bounding box center [521, 126] width 30 height 5
drag, startPoint x: 512, startPoint y: 127, endPoint x: 489, endPoint y: 135, distance: 24.6
click at [511, 128] on span "Update Counts" at bounding box center [521, 126] width 30 height 5
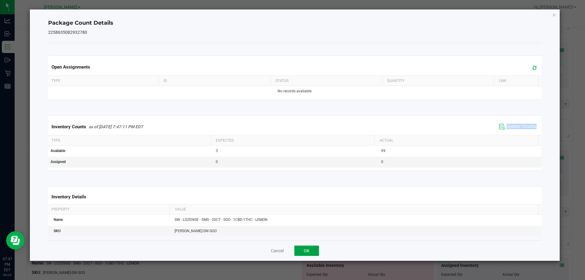
click at [309, 253] on button "OK" at bounding box center [306, 250] width 25 height 10
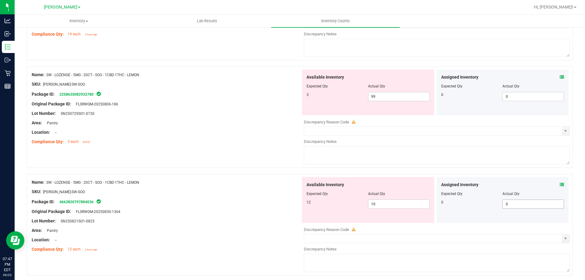
scroll to position [1226, 0]
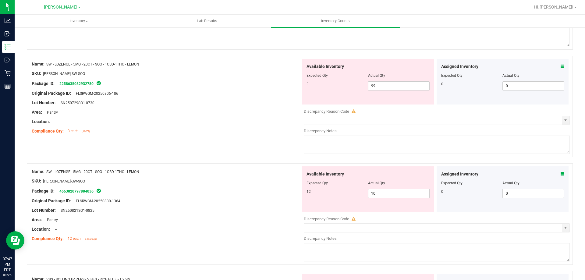
click at [560, 174] on icon at bounding box center [562, 174] width 4 height 4
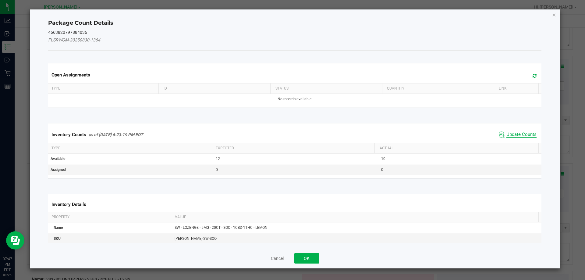
click at [521, 134] on span "Update Counts" at bounding box center [521, 135] width 30 height 6
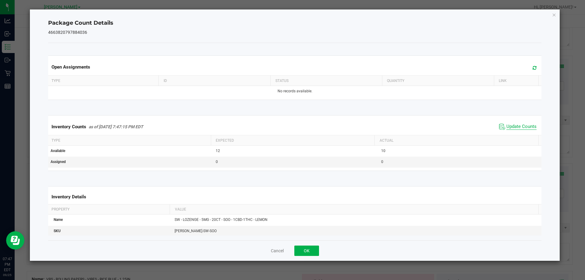
click at [518, 127] on span "Update Counts" at bounding box center [521, 127] width 30 height 6
click at [517, 124] on span "Update Counts" at bounding box center [521, 127] width 30 height 6
click at [297, 249] on button "OK" at bounding box center [306, 250] width 25 height 10
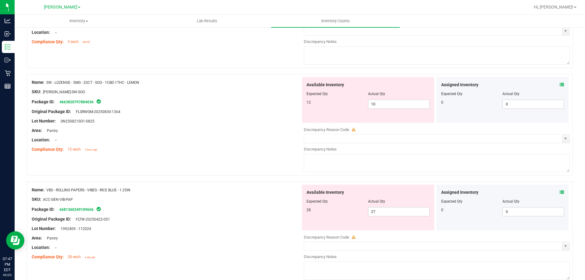
scroll to position [1317, 0]
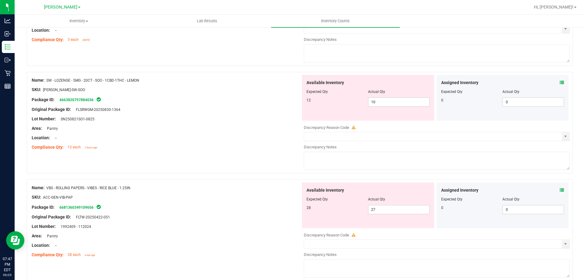
click at [555, 190] on div "Assigned Inventory" at bounding box center [502, 190] width 123 height 6
click at [560, 190] on icon at bounding box center [562, 190] width 4 height 4
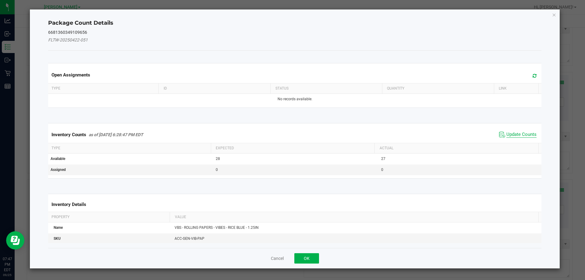
click at [516, 135] on span "Update Counts" at bounding box center [521, 135] width 30 height 6
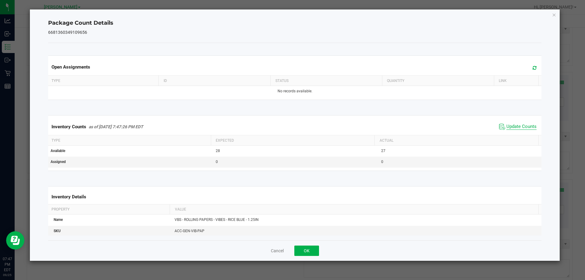
click at [517, 129] on span "Update Counts" at bounding box center [521, 127] width 30 height 6
click at [305, 249] on button "OK" at bounding box center [306, 250] width 25 height 10
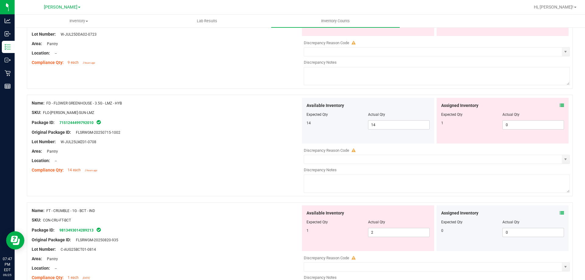
scroll to position [0, 0]
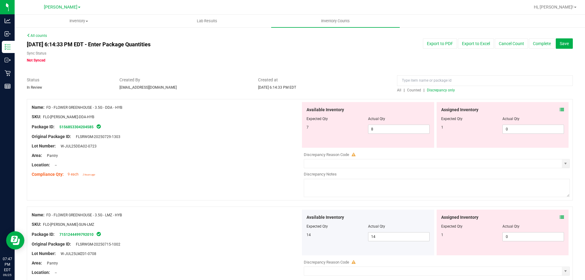
click at [413, 88] on span "Counted" at bounding box center [414, 90] width 14 height 4
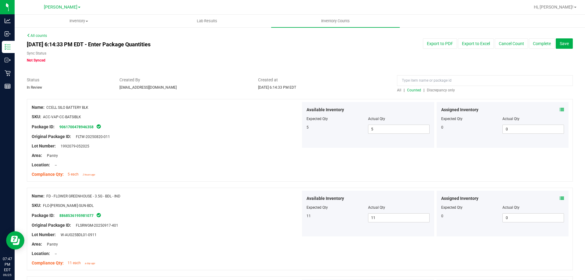
click at [438, 89] on span "Discrepancy only" at bounding box center [441, 90] width 28 height 4
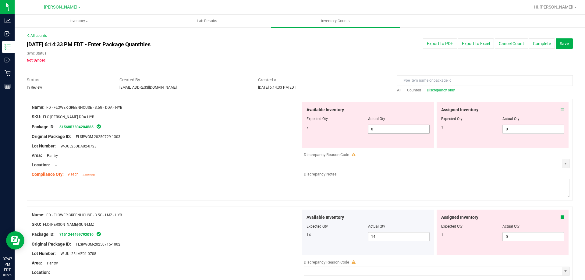
click at [388, 129] on input "8" at bounding box center [398, 129] width 61 height 9
type input "7"
click at [218, 132] on div at bounding box center [166, 131] width 269 height 3
type input "7"
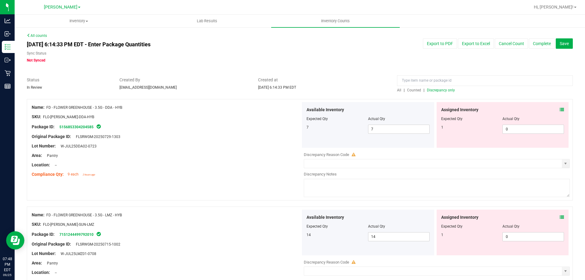
click at [564, 110] on div "Assigned Inventory Expected Qty Actual Qty 1 0 0" at bounding box center [502, 125] width 135 height 46
click at [560, 109] on icon at bounding box center [562, 110] width 4 height 4
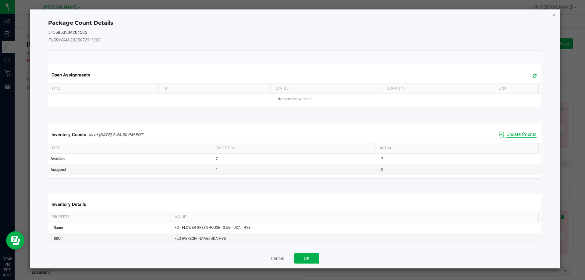
click at [510, 132] on span "Update Counts" at bounding box center [521, 135] width 30 height 6
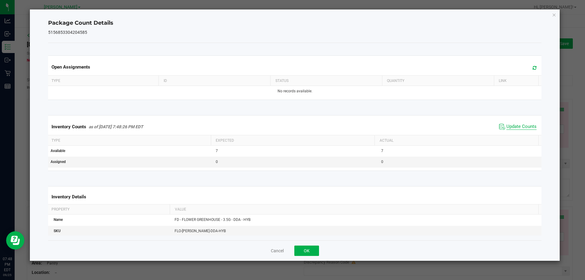
click at [515, 130] on span "Update Counts" at bounding box center [521, 127] width 30 height 6
click at [308, 250] on button "OK" at bounding box center [306, 250] width 25 height 10
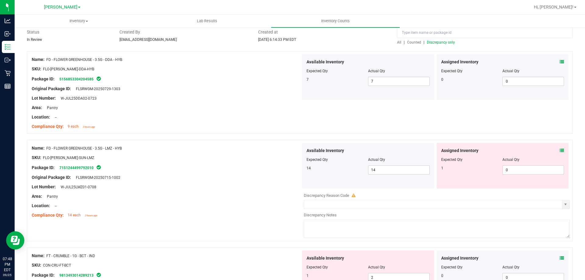
scroll to position [62, 0]
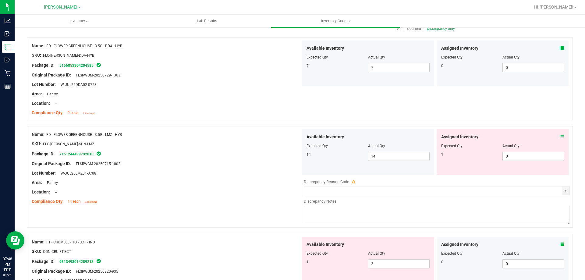
click at [560, 136] on icon at bounding box center [562, 137] width 4 height 4
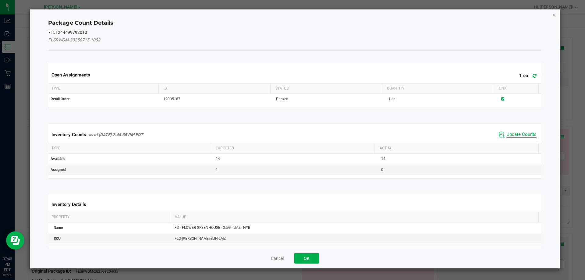
click at [514, 132] on span "Update Counts" at bounding box center [521, 135] width 30 height 6
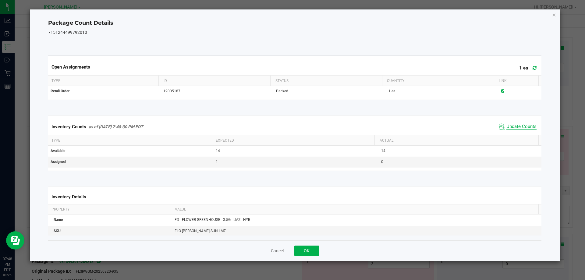
click at [506, 130] on span "Update Counts" at bounding box center [521, 127] width 30 height 6
click at [312, 250] on button "OK" at bounding box center [306, 250] width 25 height 10
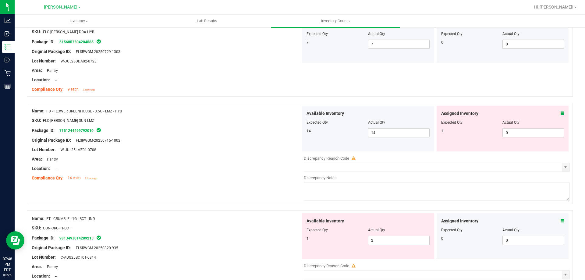
scroll to position [87, 0]
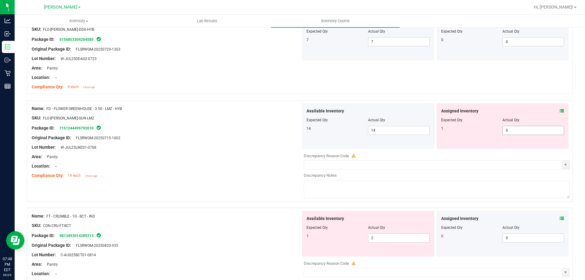
click at [507, 130] on input "0" at bounding box center [533, 130] width 61 height 9
type input "1"
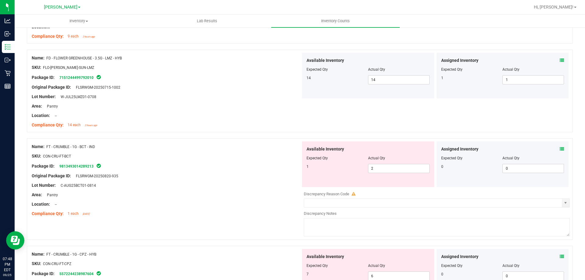
scroll to position [179, 0]
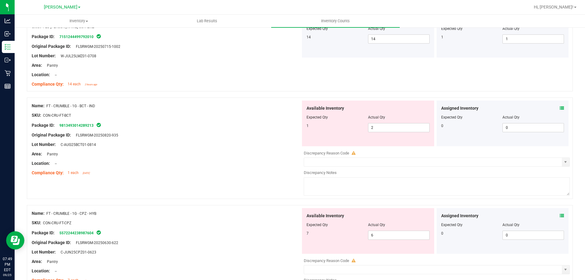
click at [233, 162] on div "Location: --" at bounding box center [166, 163] width 269 height 6
click at [389, 129] on input "2" at bounding box center [398, 127] width 61 height 9
click at [560, 108] on icon at bounding box center [562, 108] width 4 height 4
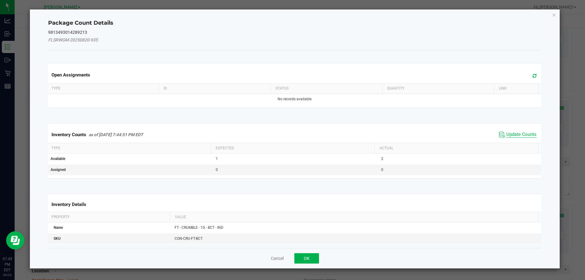
click at [514, 132] on span "Update Counts" at bounding box center [521, 135] width 30 height 6
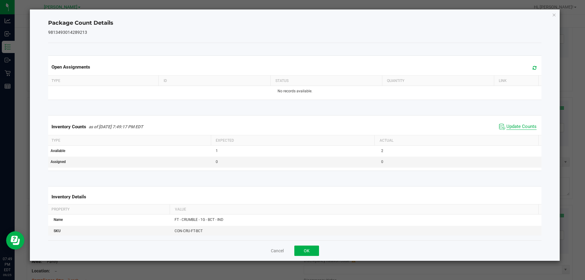
click at [519, 130] on span "Update Counts" at bounding box center [521, 127] width 30 height 6
click at [318, 236] on div "Open Assignments Type ID Status Quantity Link No records available. Inventory C…" at bounding box center [294, 141] width 493 height 197
click at [313, 251] on button "OK" at bounding box center [306, 250] width 25 height 10
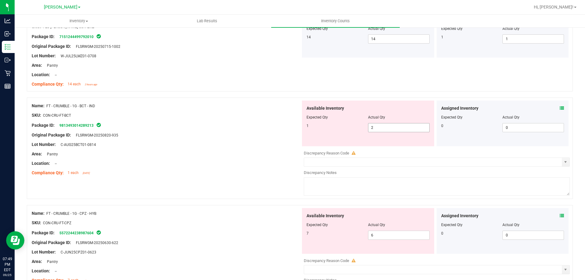
drag, startPoint x: 383, startPoint y: 127, endPoint x: 267, endPoint y: 127, distance: 116.4
click at [267, 127] on div "Name: FT - CRUMBLE - 1G - BCT - IND SKU: CON-CRU-FT-BCT Package ID: 98134930142…" at bounding box center [300, 147] width 546 height 101
type input "1"
click at [266, 127] on div "Package ID: 9813493014289213" at bounding box center [166, 125] width 269 height 7
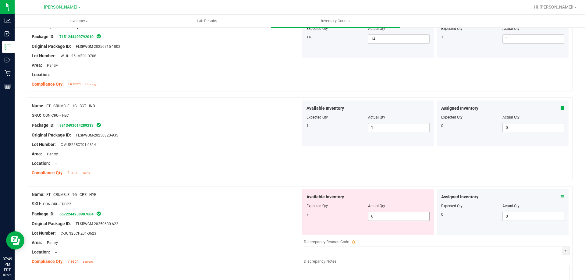
drag, startPoint x: 377, startPoint y: 216, endPoint x: 201, endPoint y: 217, distance: 175.7
click at [252, 216] on div "Name: FT - CRUMBLE - 1G - CPZ - HYB SKU: CON-CRU-FT-CPZ Package ID: 55722442389…" at bounding box center [300, 236] width 546 height 101
type input "7"
click at [200, 217] on div "Package ID: 5572244238987604" at bounding box center [166, 213] width 269 height 7
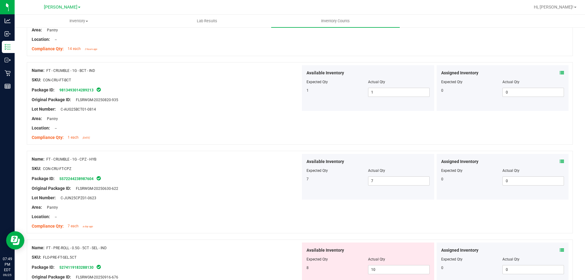
scroll to position [213, 0]
click at [238, 176] on div "Package ID: 5572244238987604" at bounding box center [166, 179] width 269 height 7
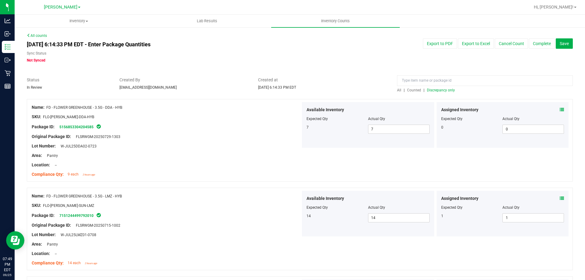
click at [412, 90] on span "Counted" at bounding box center [414, 90] width 14 height 4
click at [434, 89] on span "Discrepancy only" at bounding box center [441, 90] width 28 height 4
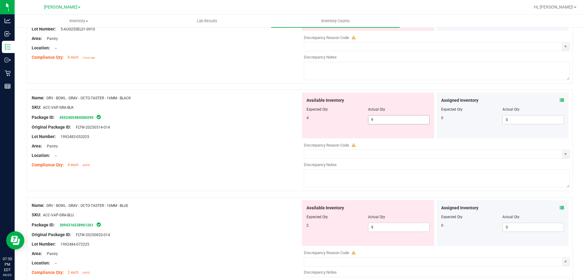
scroll to position [118, 0]
drag, startPoint x: 397, startPoint y: 120, endPoint x: 279, endPoint y: 117, distance: 117.3
click at [279, 117] on div "Name: GRV - BOWL - GRAV - OCTO-TASTER - 16MM - BLACK SKU: ACC-VAP-GRA-BLK Packa…" at bounding box center [300, 139] width 546 height 101
type input "4"
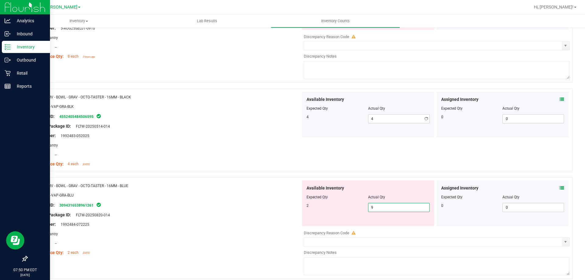
drag, startPoint x: 390, startPoint y: 224, endPoint x: 0, endPoint y: 177, distance: 392.4
click at [55, 189] on div "Name: GRV - BOWL - GRAV - OCTO-TASTER - 16MM - BLUE SKU: ACC-VAP-GRA-BLU Packag…" at bounding box center [300, 227] width 546 height 101
type input "2"
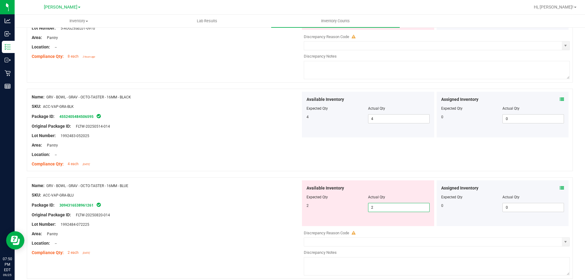
type input "2"
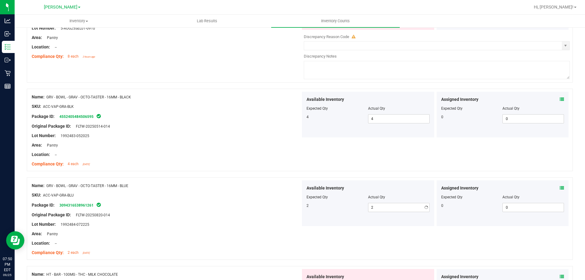
click at [223, 183] on div "Name: GRV - BOWL - GRAV - OCTO-TASTER - 16MM - BLUE" at bounding box center [166, 185] width 269 height 6
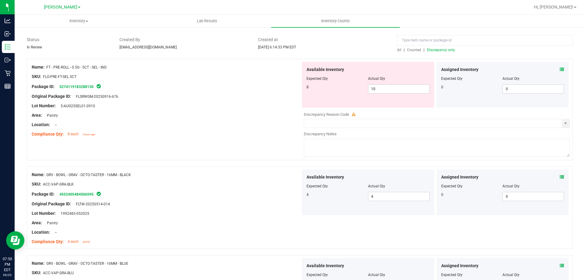
scroll to position [0, 0]
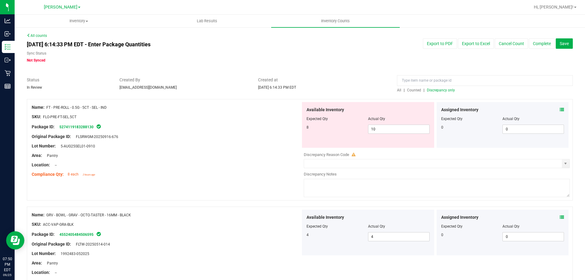
click at [414, 89] on span "Counted" at bounding box center [414, 90] width 14 height 4
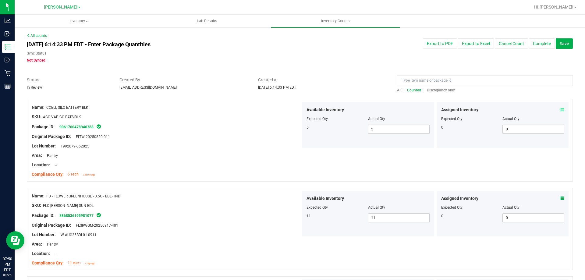
click at [438, 89] on span "Discrepancy only" at bounding box center [441, 90] width 28 height 4
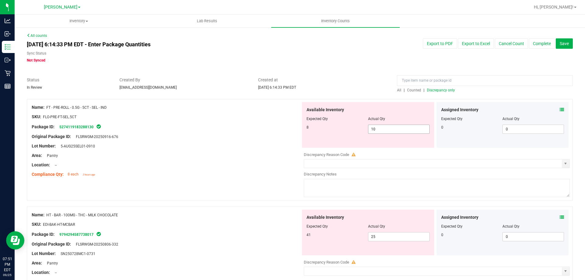
click at [381, 129] on input "10" at bounding box center [398, 129] width 61 height 9
type input "1"
type input "7"
type input "8"
click at [220, 133] on div at bounding box center [166, 131] width 269 height 3
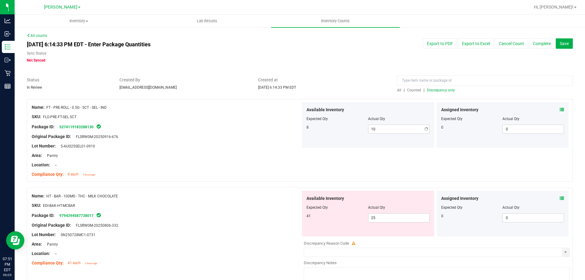
type input "8"
click at [385, 218] on input "25" at bounding box center [398, 218] width 61 height 9
type input "2"
type input "41"
click at [202, 220] on div at bounding box center [166, 220] width 269 height 3
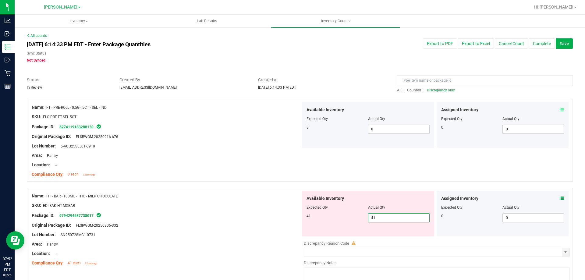
type input "41"
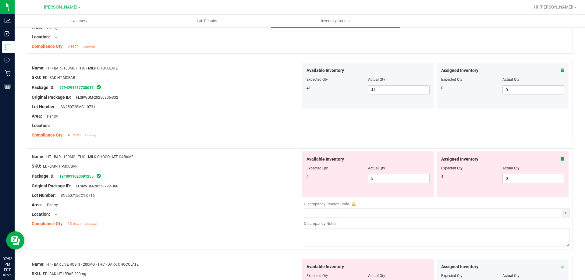
scroll to position [142, 0]
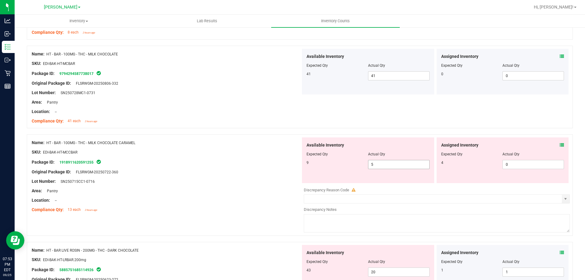
click at [384, 164] on input "5" at bounding box center [398, 164] width 61 height 9
type input "9"
click at [207, 187] on div at bounding box center [166, 186] width 269 height 3
type input "9"
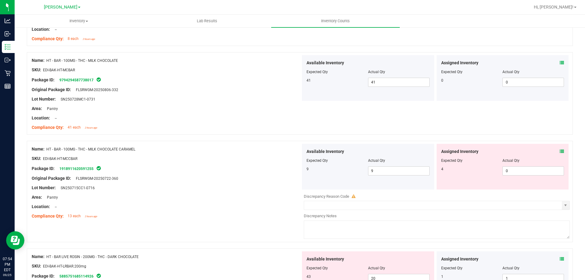
scroll to position [200, 0]
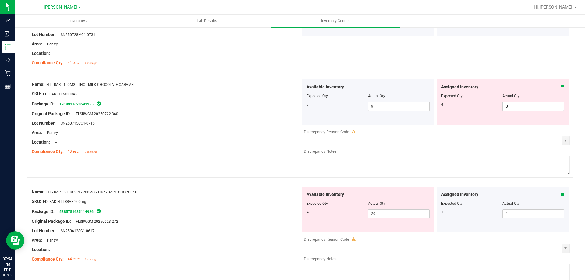
click at [560, 85] on icon at bounding box center [562, 87] width 4 height 4
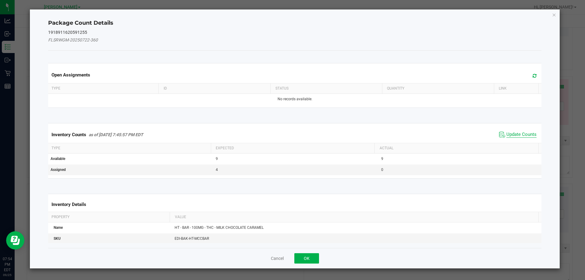
click at [516, 132] on span "Update Counts" at bounding box center [521, 135] width 30 height 6
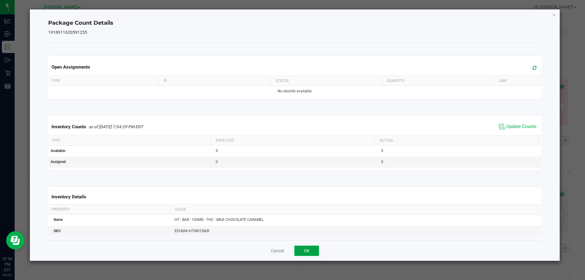
click at [306, 251] on button "OK" at bounding box center [306, 250] width 25 height 10
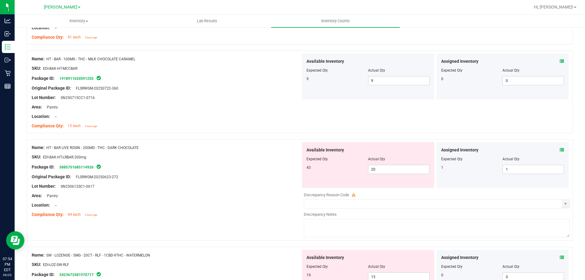
scroll to position [231, 0]
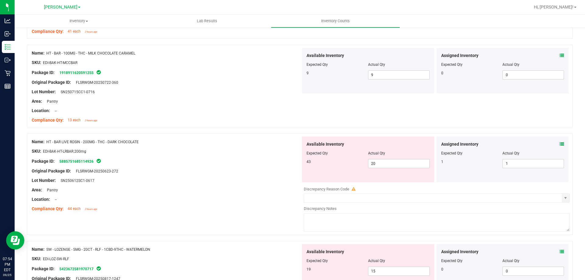
click at [560, 144] on icon at bounding box center [562, 144] width 4 height 4
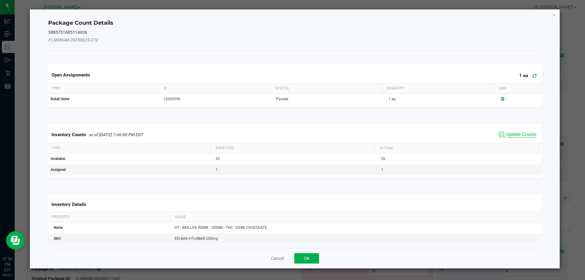
click at [511, 133] on span "Update Counts" at bounding box center [521, 135] width 30 height 6
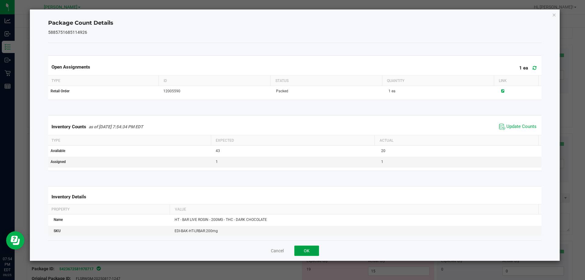
click at [316, 253] on button "OK" at bounding box center [306, 250] width 25 height 10
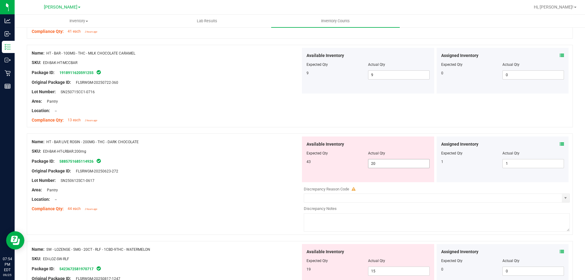
click at [393, 165] on input "20" at bounding box center [398, 163] width 61 height 9
click at [394, 164] on input "20" at bounding box center [398, 163] width 61 height 9
type input "2"
type input "43"
click at [278, 206] on div "Compliance Qty: 44 each 2 hours ago" at bounding box center [166, 209] width 269 height 6
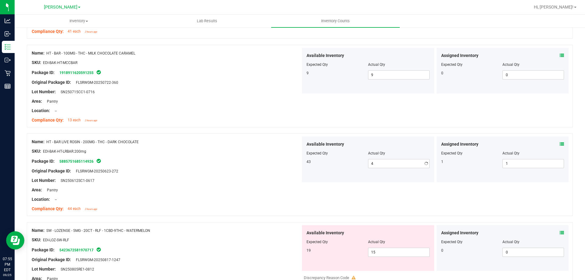
type input "43"
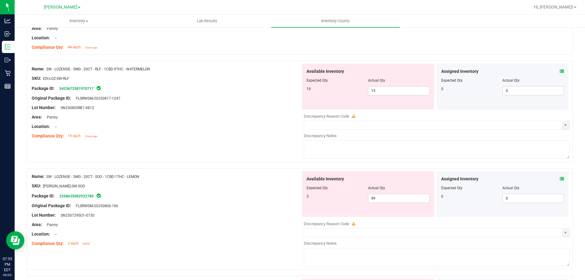
scroll to position [394, 0]
click at [560, 177] on div "Assigned Inventory Expected Qty Actual Qty 0 0 0" at bounding box center [502, 193] width 132 height 46
click at [560, 177] on icon at bounding box center [562, 177] width 4 height 4
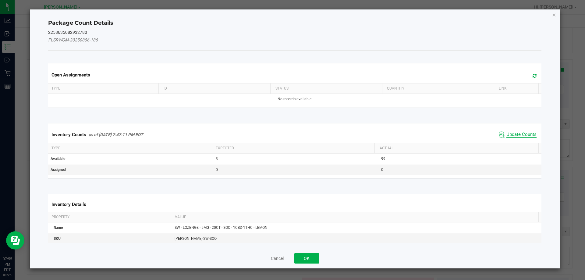
click at [520, 132] on span "Update Counts" at bounding box center [521, 135] width 30 height 6
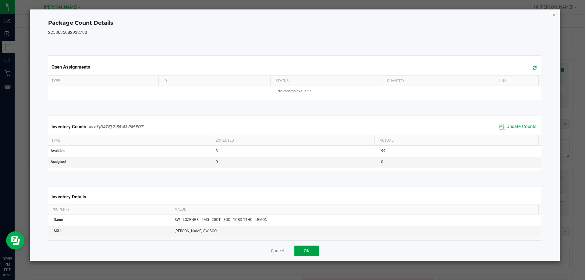
click at [306, 252] on button "OK" at bounding box center [306, 250] width 25 height 10
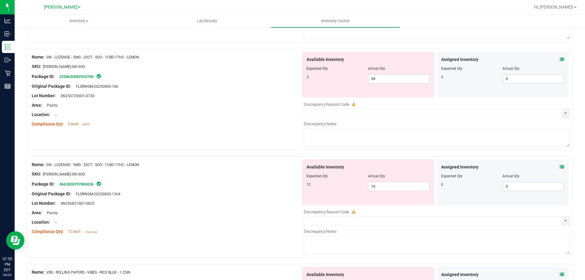
scroll to position [516, 0]
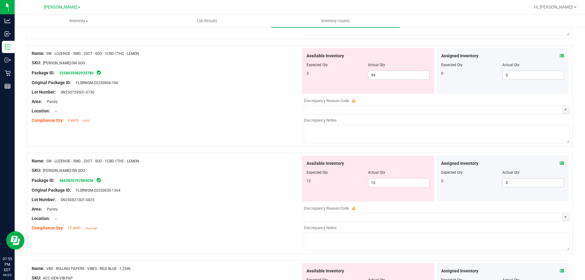
click at [560, 162] on icon at bounding box center [562, 163] width 4 height 4
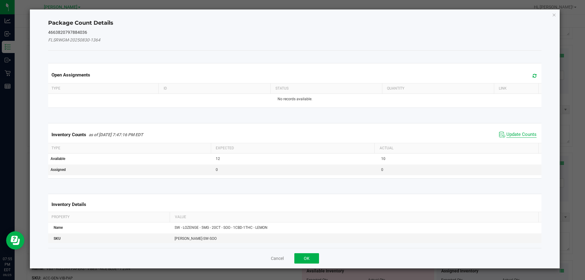
click at [508, 135] on span "Update Counts" at bounding box center [521, 135] width 30 height 6
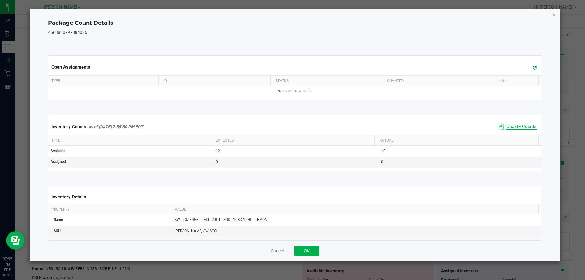
click at [506, 128] on span "Update Counts" at bounding box center [521, 127] width 30 height 6
click at [311, 250] on button "OK" at bounding box center [306, 250] width 25 height 10
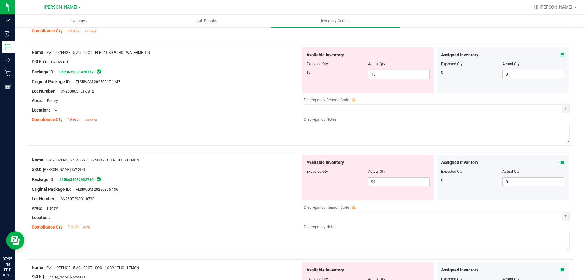
scroll to position [394, 0]
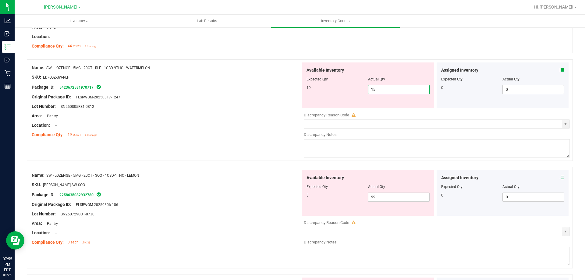
drag, startPoint x: 372, startPoint y: 92, endPoint x: 248, endPoint y: 93, distance: 124.6
click at [252, 93] on div "Name: SW - LOZENGE - 5MG - 20CT - RLF - 1CBD-9THC - WATERMELON SKU: EDI-LOZ-SW-…" at bounding box center [300, 109] width 546 height 101
type input "19"
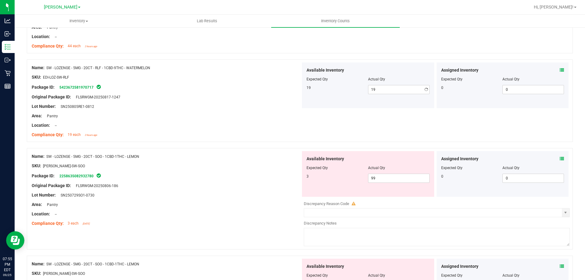
click at [260, 126] on div "Location: --" at bounding box center [166, 125] width 269 height 6
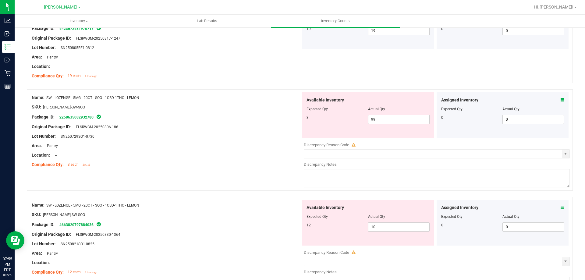
scroll to position [453, 0]
click at [396, 119] on input "99" at bounding box center [398, 119] width 61 height 9
type input "9"
type input "3"
click at [384, 228] on div "Available Inventory Expected Qty Actual Qty 12 10 10" at bounding box center [435, 247] width 269 height 97
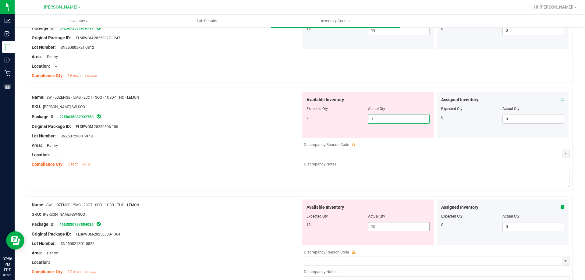
type input "3"
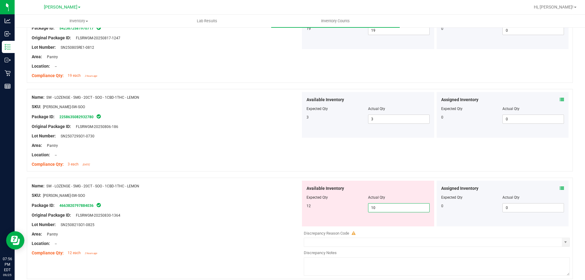
click at [385, 209] on input "10" at bounding box center [398, 207] width 61 height 9
type input "1"
type input "12"
click at [255, 229] on div at bounding box center [166, 229] width 269 height 3
type input "12"
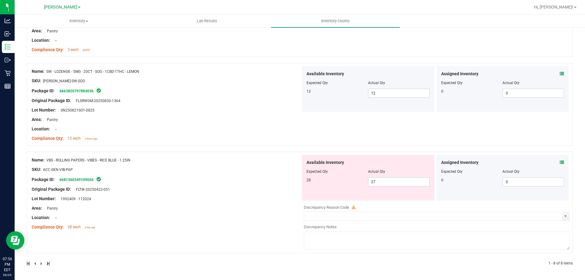
scroll to position [567, 0]
click at [560, 163] on icon at bounding box center [562, 163] width 4 height 4
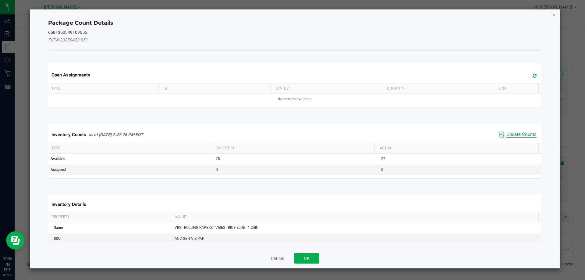
click at [517, 133] on span "Update Counts" at bounding box center [521, 135] width 30 height 6
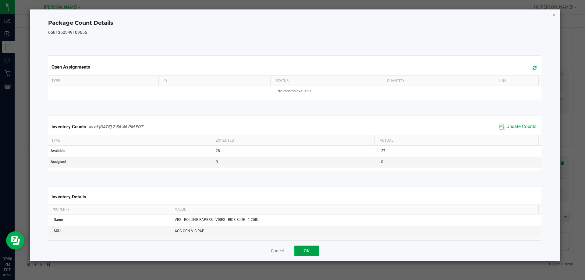
click at [315, 251] on button "OK" at bounding box center [306, 250] width 25 height 10
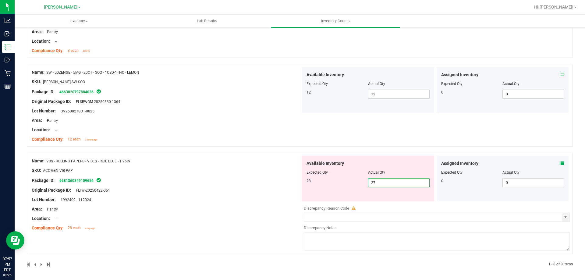
drag, startPoint x: 384, startPoint y: 183, endPoint x: 67, endPoint y: 147, distance: 319.2
click at [189, 177] on div "Name: VBS - ROLLING PAPERS - VIBES - RICE BLUE - 1.25IN SKU: ACC-GEN-VIB-PAP Pa…" at bounding box center [300, 203] width 546 height 101
type input "28"
drag, startPoint x: 156, startPoint y: 202, endPoint x: 152, endPoint y: 202, distance: 4.0
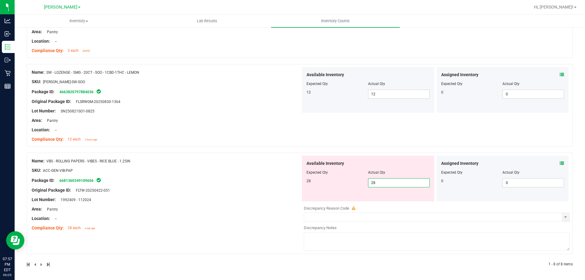
click at [154, 202] on div "Name: VBS - ROLLING PAPERS - VIBES - RICE BLUE - 1.25IN SKU: ACC-GEN-VIB-PAP Pa…" at bounding box center [166, 195] width 269 height 78
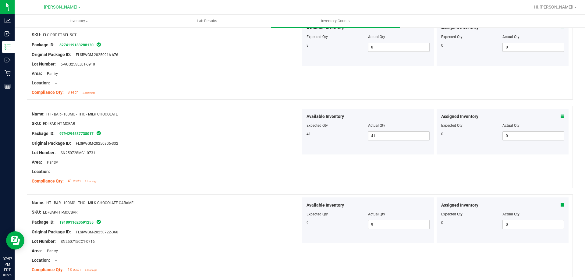
scroll to position [0, 0]
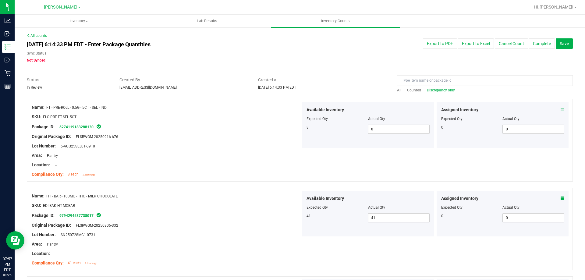
click at [407, 87] on div at bounding box center [485, 82] width 176 height 11
click at [411, 91] on span "Counted" at bounding box center [414, 90] width 14 height 4
click at [445, 91] on span "Discrepancy only" at bounding box center [441, 90] width 28 height 4
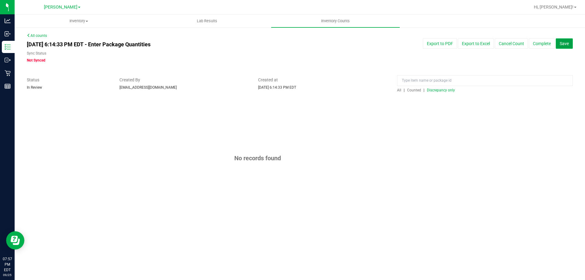
click at [562, 43] on span "Save" at bounding box center [564, 43] width 9 height 5
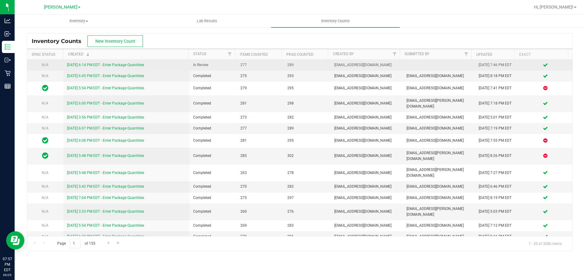
click at [116, 61] on td "[DATE] 6:14 PM EDT - Enter Package Quantities" at bounding box center [126, 65] width 126 height 11
click at [118, 63] on link "[DATE] 6:14 PM EDT - Enter Package Quantities" at bounding box center [105, 65] width 77 height 4
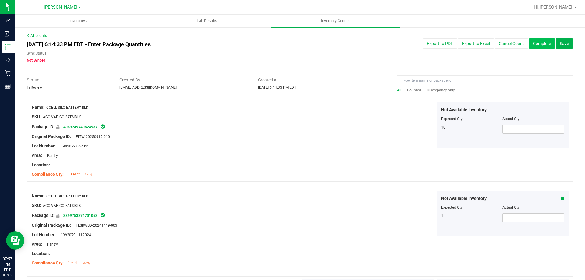
click at [538, 43] on button "Complete" at bounding box center [542, 43] width 26 height 10
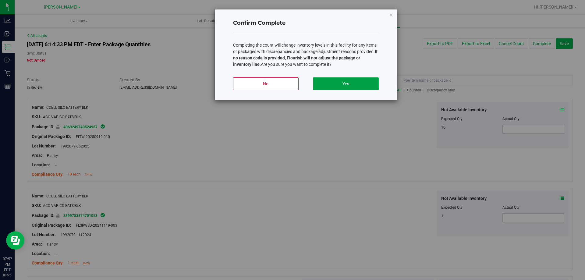
click at [352, 80] on button "Yes" at bounding box center [345, 83] width 65 height 13
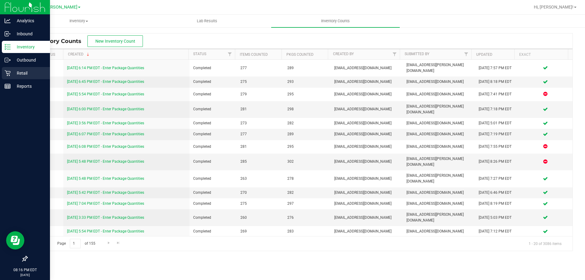
click at [10, 72] on icon at bounding box center [8, 73] width 6 height 6
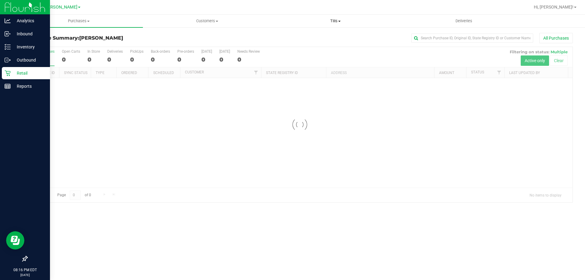
click at [333, 21] on span "Tills" at bounding box center [335, 20] width 128 height 5
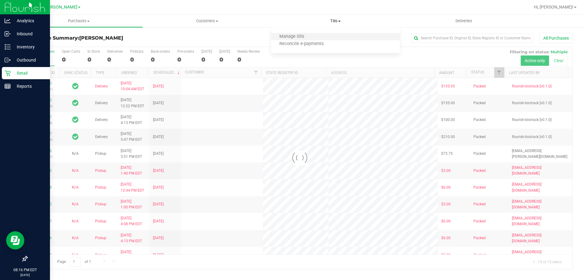
click at [312, 35] on li "Manage tills" at bounding box center [335, 36] width 128 height 7
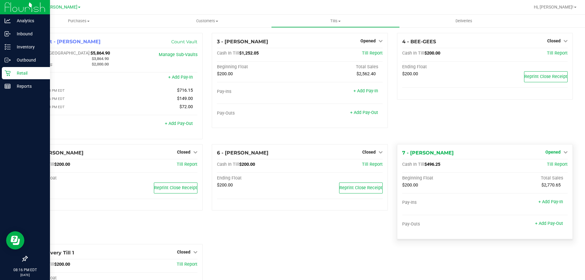
click at [563, 154] on icon at bounding box center [565, 152] width 4 height 4
click at [543, 168] on div "Close Till" at bounding box center [553, 165] width 45 height 8
click at [550, 167] on link "Close Till" at bounding box center [553, 164] width 16 height 5
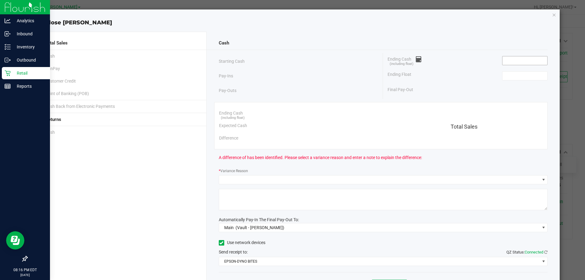
click at [507, 64] on input at bounding box center [524, 60] width 45 height 9
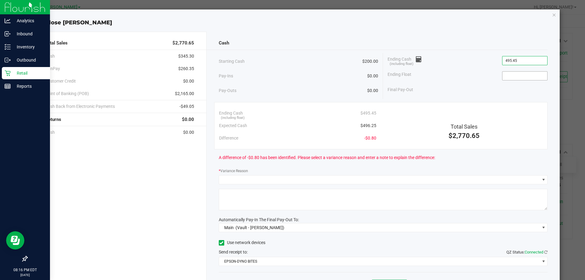
type input "$495.45"
click at [508, 72] on input at bounding box center [524, 76] width 45 height 9
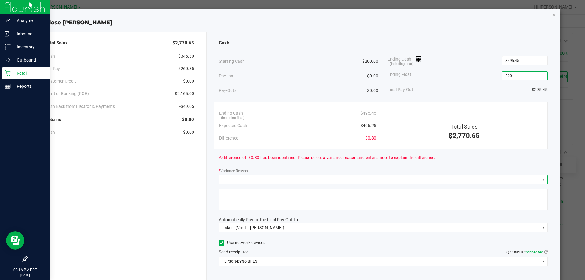
type input "$200.00"
click at [320, 179] on span at bounding box center [379, 179] width 321 height 9
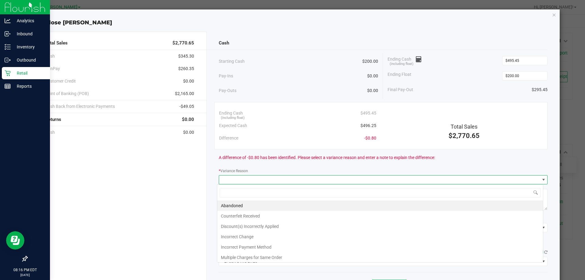
scroll to position [9, 326]
click at [255, 207] on li "Abandoned" at bounding box center [380, 205] width 326 height 10
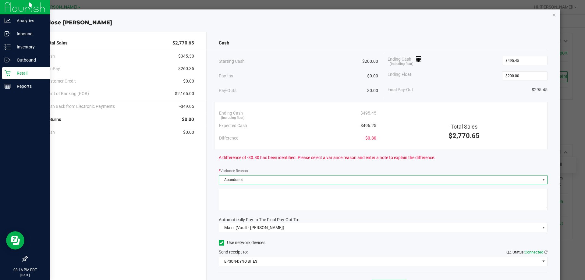
click at [260, 202] on textarea at bounding box center [383, 199] width 329 height 21
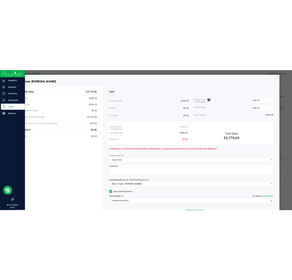
scroll to position [36, 0]
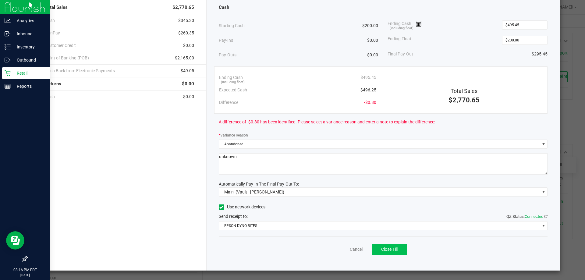
type textarea "unknown"
click at [398, 244] on button "Close Till" at bounding box center [389, 249] width 35 height 11
click at [344, 248] on link "Dismiss" at bounding box center [342, 249] width 15 height 6
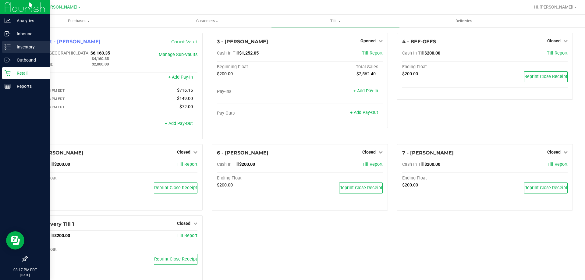
click at [29, 46] on p "Inventory" at bounding box center [29, 46] width 37 height 7
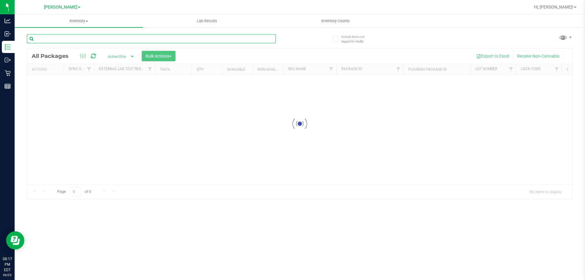
click at [76, 37] on input "text" at bounding box center [151, 38] width 249 height 9
type input "ARZ"
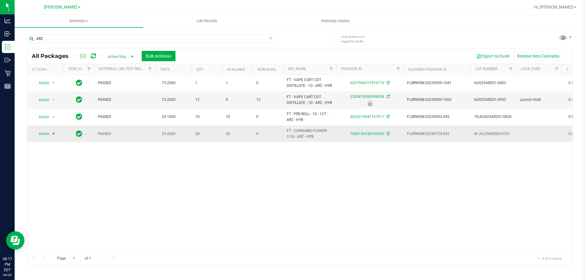
click at [41, 134] on span "Action" at bounding box center [41, 133] width 16 height 9
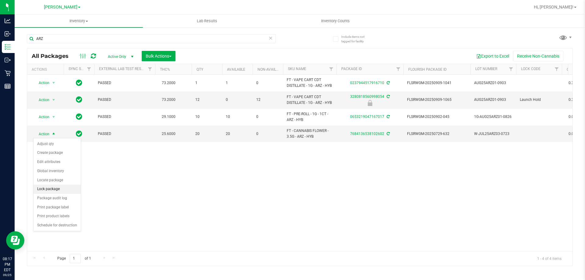
click at [55, 187] on li "Lock package" at bounding box center [57, 189] width 47 height 9
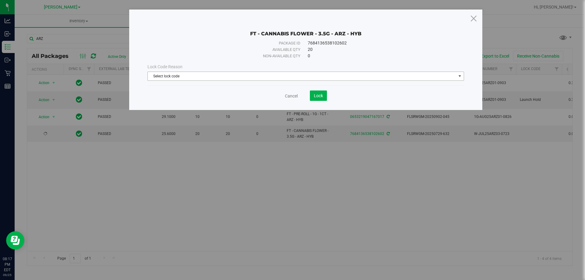
click at [257, 74] on span "Select lock code" at bounding box center [302, 76] width 308 height 9
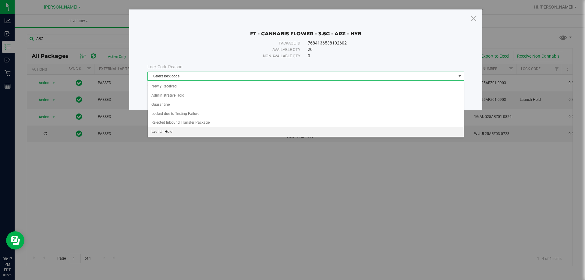
click at [197, 131] on li "Launch Hold" at bounding box center [306, 131] width 316 height 9
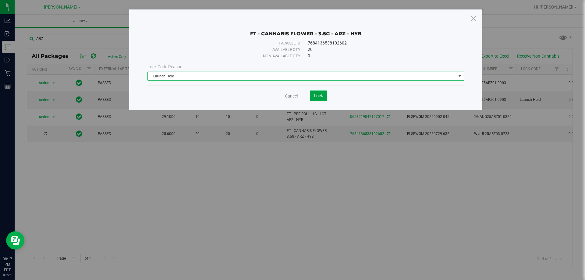
click at [317, 92] on button "Lock" at bounding box center [318, 95] width 17 height 10
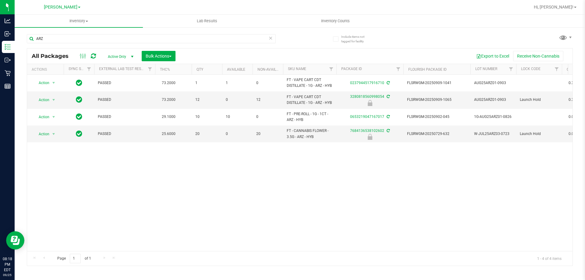
click at [272, 38] on icon at bounding box center [270, 37] width 4 height 7
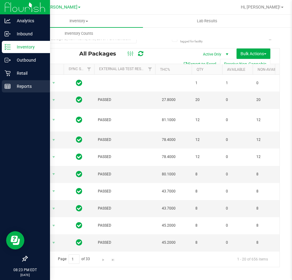
click at [8, 83] on icon at bounding box center [8, 86] width 6 height 6
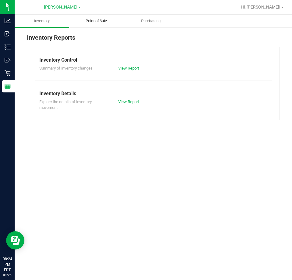
click at [106, 26] on uib-tab-heading "Point of Sale" at bounding box center [96, 21] width 54 height 12
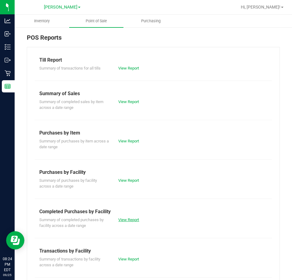
click at [122, 217] on link "View Report" at bounding box center [128, 219] width 21 height 5
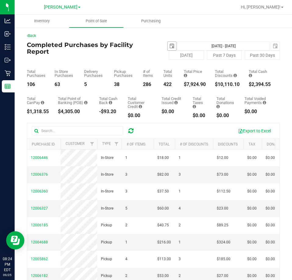
click at [168, 46] on span "select" at bounding box center [172, 46] width 9 height 9
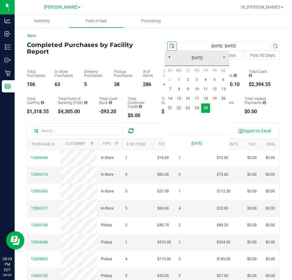
scroll to position [0, 15]
click at [170, 107] on link "21" at bounding box center [170, 107] width 9 height 9
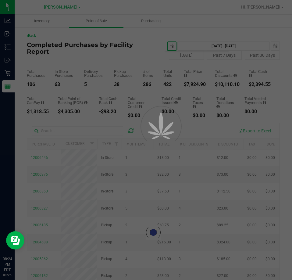
type input "[DATE]"
type input "[DATE] - [DATE]"
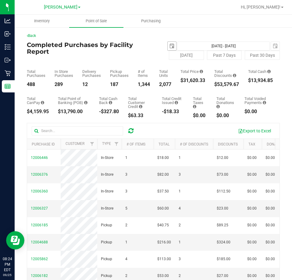
drag, startPoint x: 168, startPoint y: 44, endPoint x: 182, endPoint y: 41, distance: 15.0
click at [169, 45] on span "select" at bounding box center [171, 46] width 5 height 5
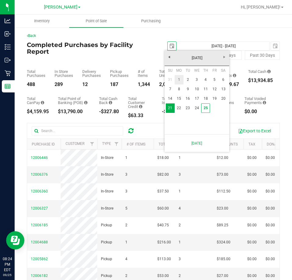
click at [180, 79] on link "1" at bounding box center [179, 79] width 9 height 9
type input "[DATE]"
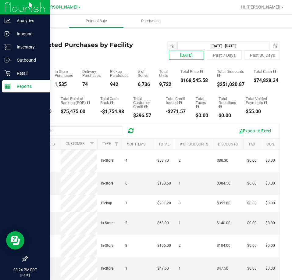
drag, startPoint x: 196, startPoint y: 55, endPoint x: 0, endPoint y: 115, distance: 205.5
click at [196, 55] on button "[DATE]" at bounding box center [186, 55] width 35 height 9
type input "[DATE] - [DATE]"
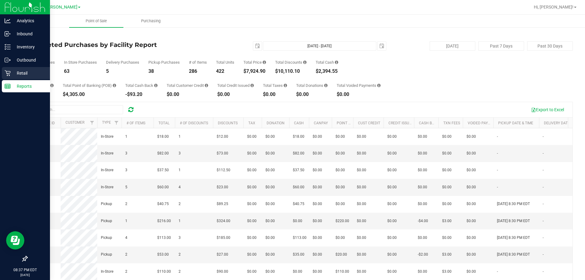
click at [5, 74] on icon at bounding box center [8, 73] width 6 height 6
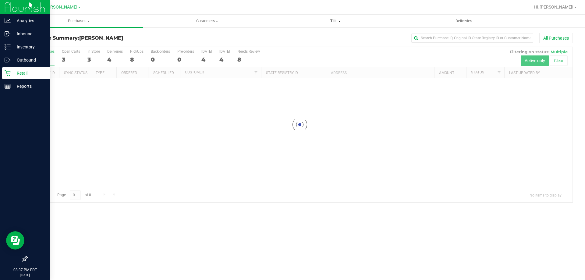
click at [334, 23] on span "Tills" at bounding box center [335, 20] width 128 height 5
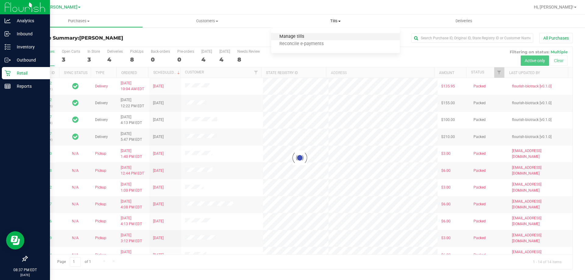
click at [304, 35] on span "Manage tills" at bounding box center [291, 36] width 41 height 5
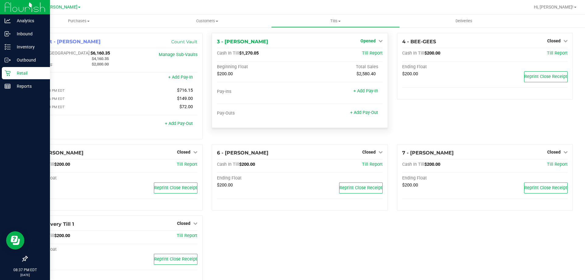
click at [372, 39] on span "Opened" at bounding box center [367, 40] width 15 height 5
click at [367, 54] on link "Close Till" at bounding box center [368, 53] width 16 height 5
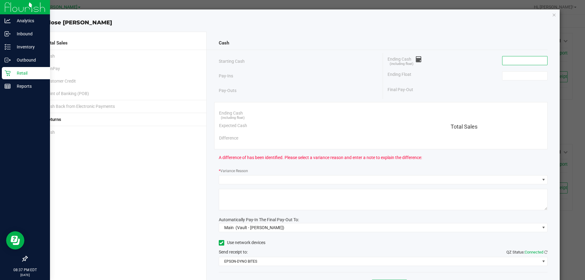
click at [524, 57] on input at bounding box center [524, 60] width 45 height 9
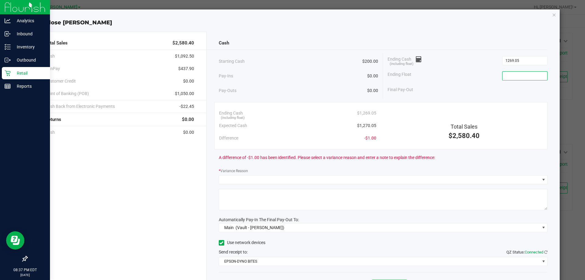
type input "$1,269.05"
click at [515, 75] on input at bounding box center [524, 76] width 45 height 9
type input "200"
type input "1269.05"
type input "$200.00"
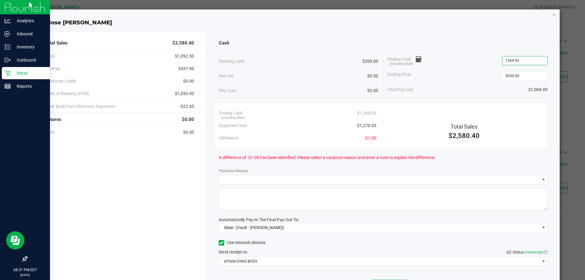
click at [510, 60] on input "1269.05" at bounding box center [524, 60] width 45 height 9
type input "$1,269.05"
click at [527, 163] on div "A difference of -$1.00 has been identified. Please select a variance reason and…" at bounding box center [383, 157] width 329 height 17
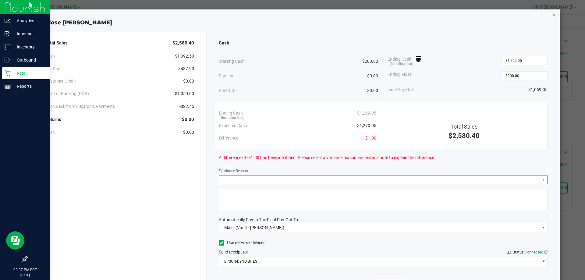
click at [337, 176] on span at bounding box center [379, 179] width 321 height 9
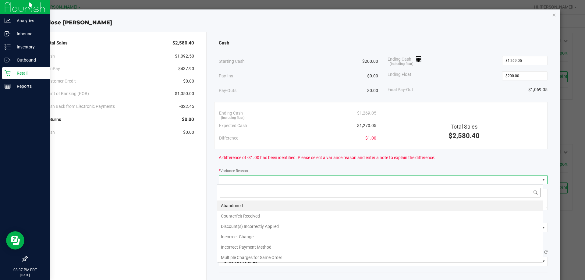
scroll to position [9, 326]
click at [241, 203] on li "Abandoned" at bounding box center [380, 205] width 326 height 10
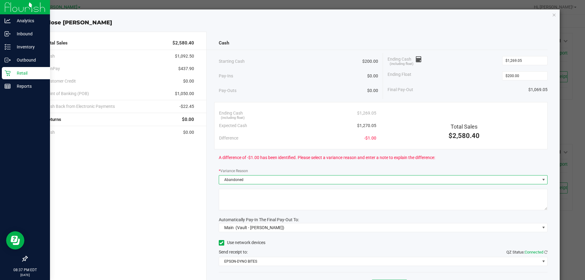
click at [246, 202] on textarea at bounding box center [383, 199] width 329 height 21
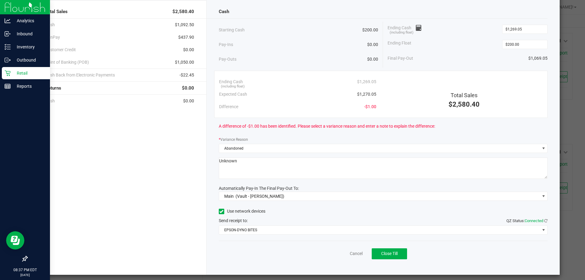
scroll to position [36, 0]
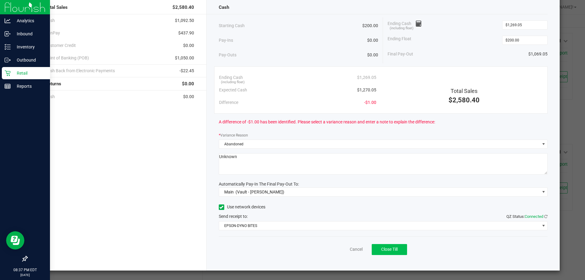
type textarea "Unknown"
click at [387, 251] on span "Close Till" at bounding box center [389, 249] width 16 height 5
click at [349, 258] on div "Dismiss Reprint Closing Receipt" at bounding box center [383, 247] width 329 height 23
click at [338, 250] on link "Dismiss" at bounding box center [342, 249] width 15 height 6
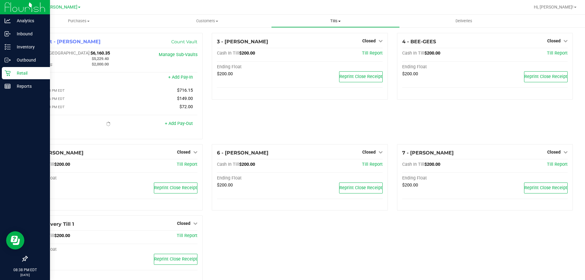
click at [333, 17] on uib-tab-heading "Tills Manage tills Reconcile e-payments" at bounding box center [335, 21] width 128 height 12
click at [293, 44] on span "Reconcile e-payments" at bounding box center [301, 43] width 61 height 5
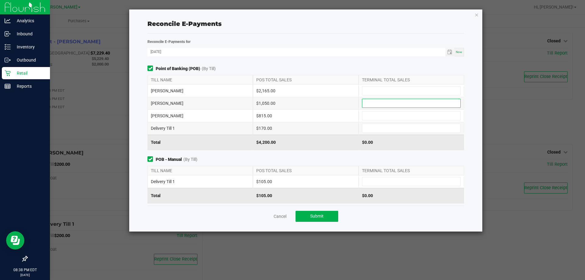
click at [395, 103] on input at bounding box center [411, 103] width 98 height 9
type input "$1,050.00"
click at [402, 92] on input at bounding box center [411, 91] width 98 height 9
type input "$2,165.00"
click at [362, 117] on input at bounding box center [411, 115] width 98 height 9
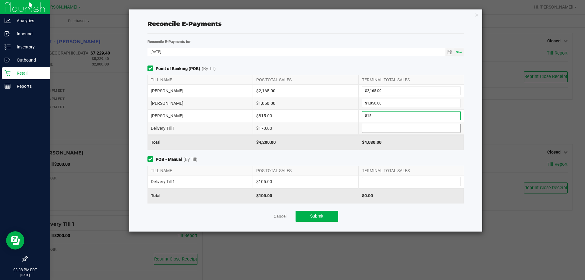
type input "$815.00"
click at [368, 128] on input at bounding box center [411, 128] width 98 height 9
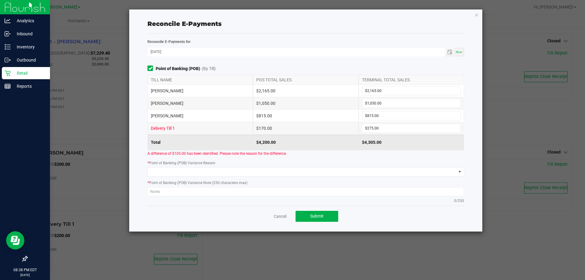
click at [343, 159] on div "Point of Banking (POB) (By Till) TILL NAME POS TOTAL SALES TERMINAL TOTAL SALES…" at bounding box center [306, 135] width 326 height 141
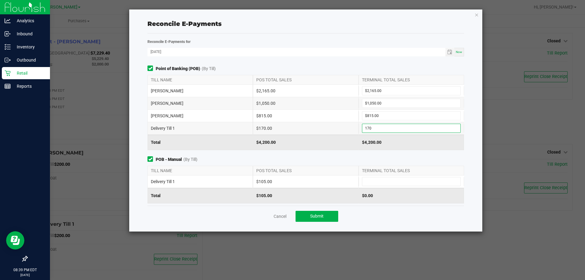
type input "$170.00"
click at [323, 157] on span "POB - Manual (By Till)" at bounding box center [305, 159] width 316 height 6
click at [390, 177] on input at bounding box center [411, 181] width 98 height 9
type input "$105.00"
click at [350, 155] on div "Point of Banking (POB) (By Till) TILL NAME POS TOTAL SALES TERMINAL TOTAL SALES…" at bounding box center [306, 135] width 326 height 140
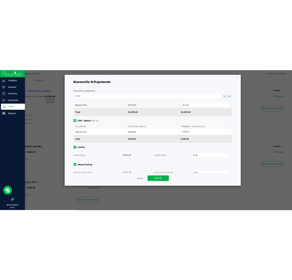
scroll to position [72, 0]
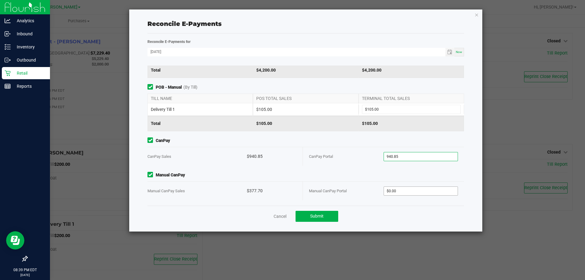
type input "$940.85"
click at [390, 192] on input "0" at bounding box center [421, 191] width 74 height 9
click at [316, 218] on span "Submit" at bounding box center [316, 216] width 13 height 5
type input "$377.70"
